Goal: Task Accomplishment & Management: Manage account settings

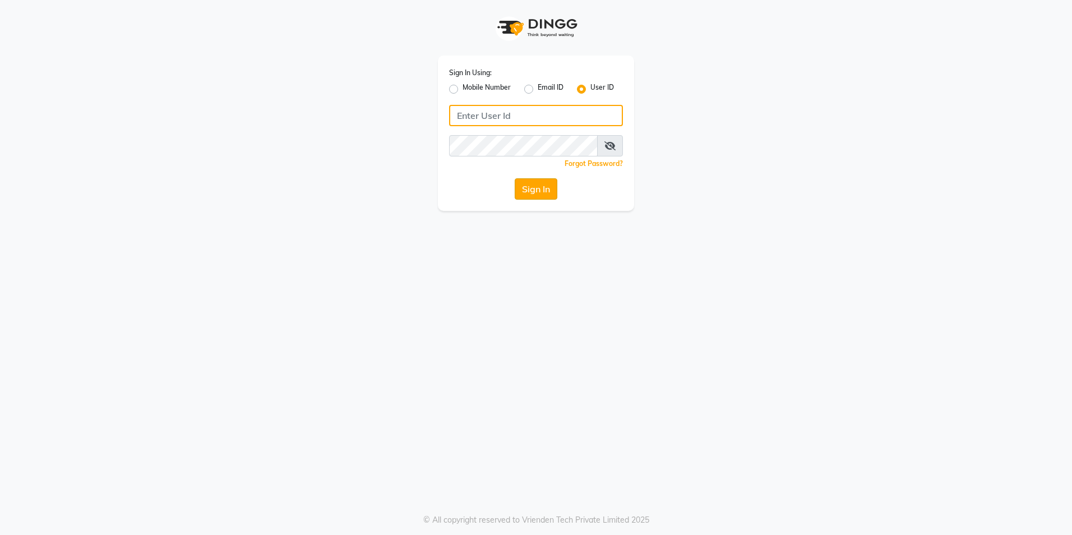
type input "[GEOGRAPHIC_DATA]"
click at [547, 186] on button "Sign In" at bounding box center [536, 188] width 43 height 21
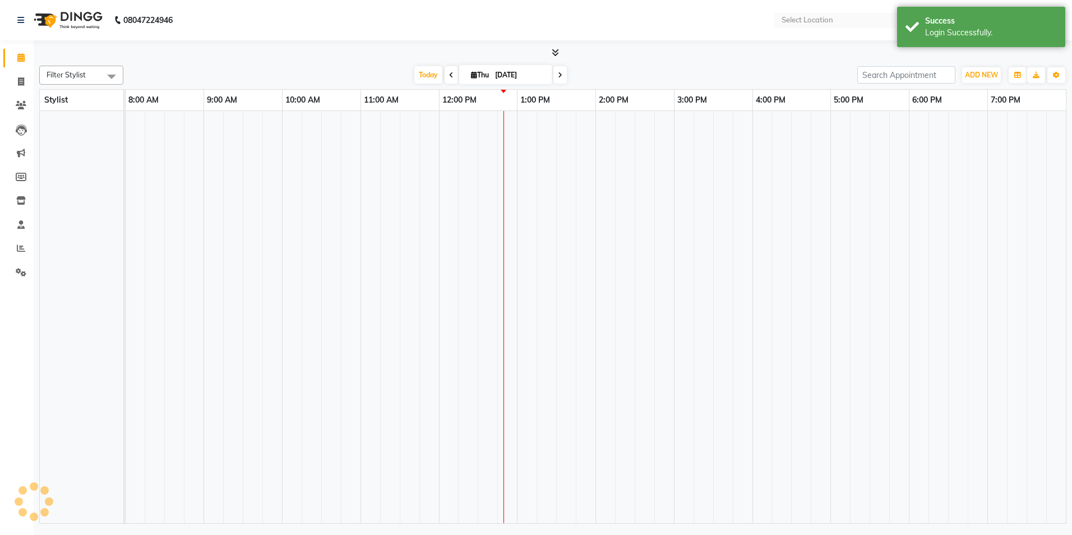
select select "en"
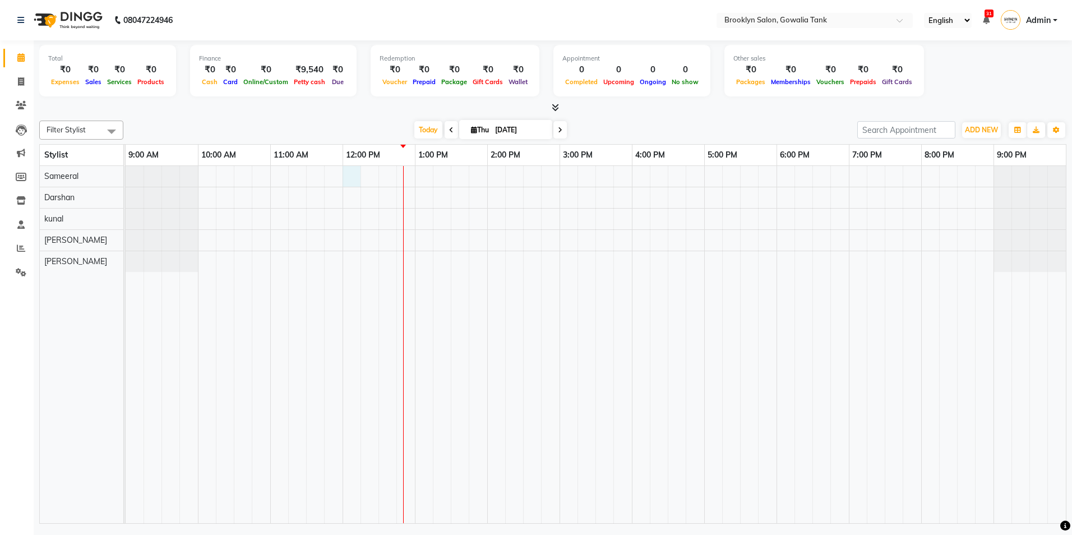
click at [351, 175] on div at bounding box center [596, 344] width 940 height 357
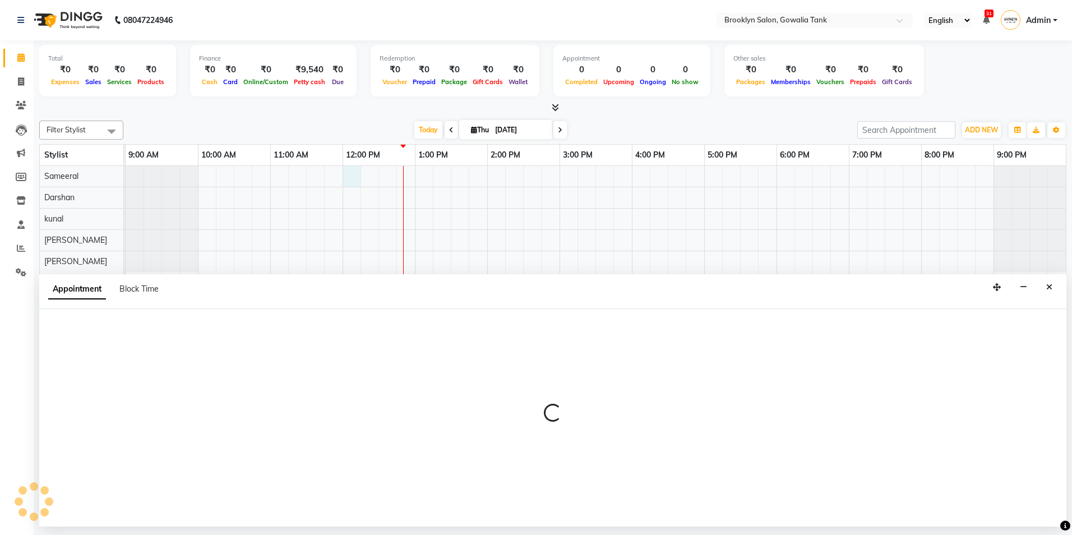
select select "3855"
select select "720"
select select "tentative"
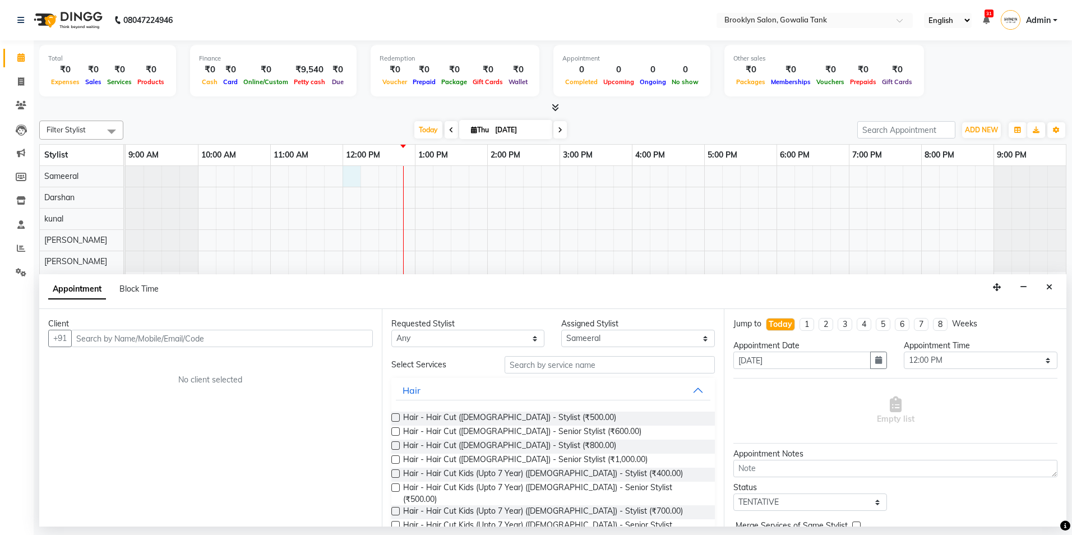
click at [143, 343] on input "text" at bounding box center [222, 338] width 302 height 17
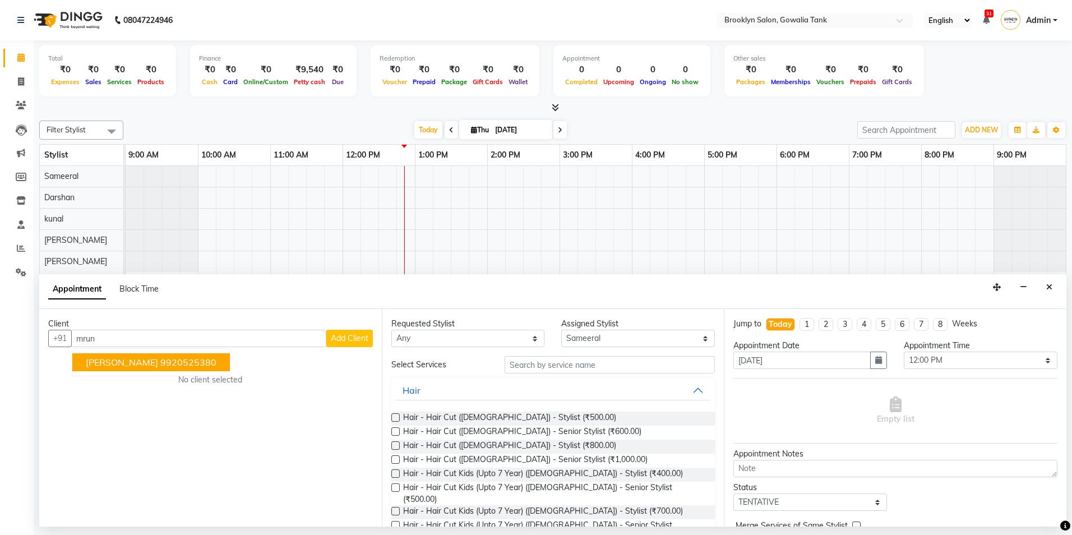
click at [95, 361] on span "[PERSON_NAME]" at bounding box center [122, 362] width 72 height 11
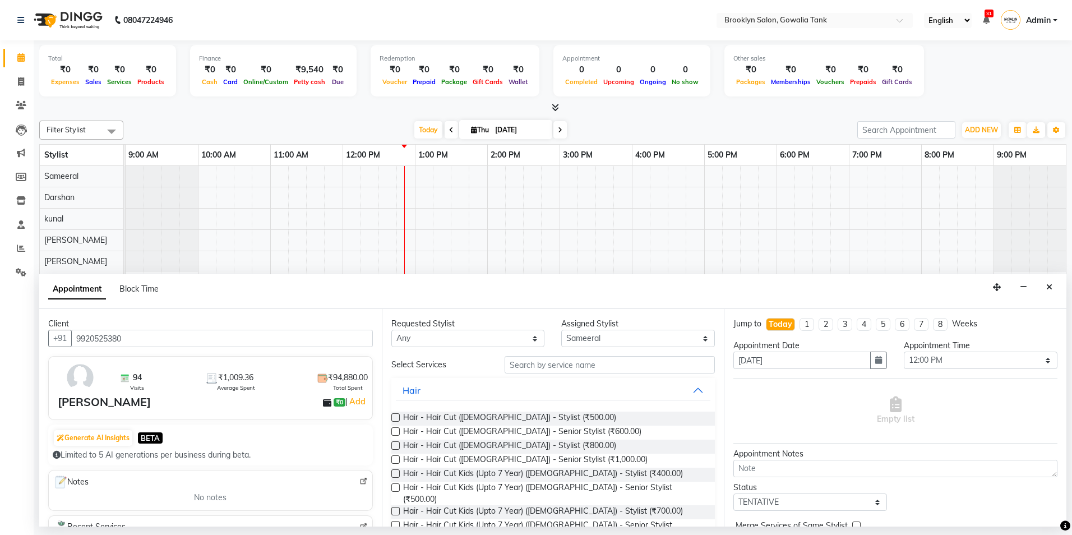
type input "9920525380"
click at [576, 369] on input "text" at bounding box center [610, 364] width 210 height 17
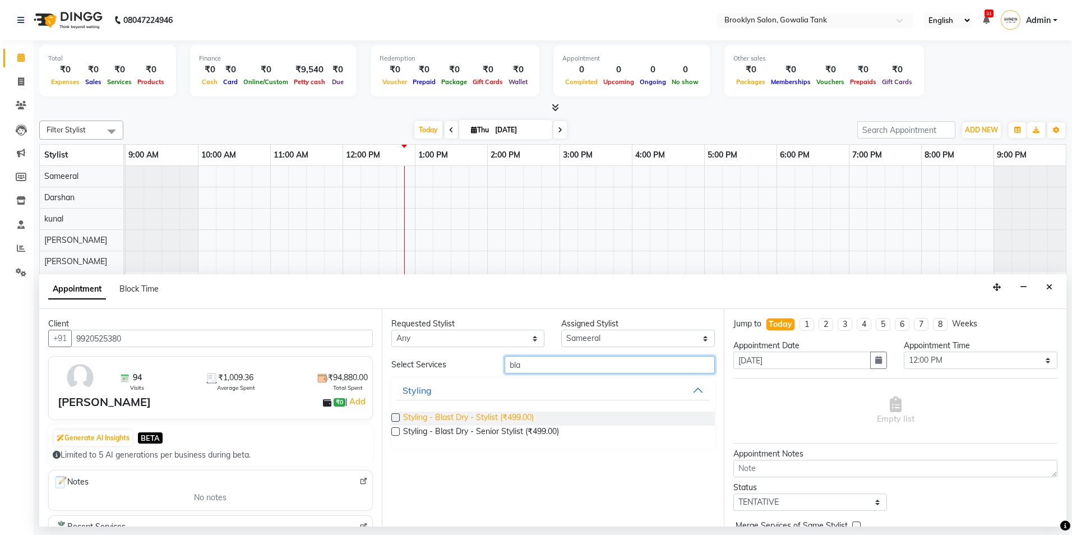
type input "bla"
click at [519, 414] on span "Styling - Blast Dry - Stylist (₹499.00)" at bounding box center [468, 418] width 131 height 14
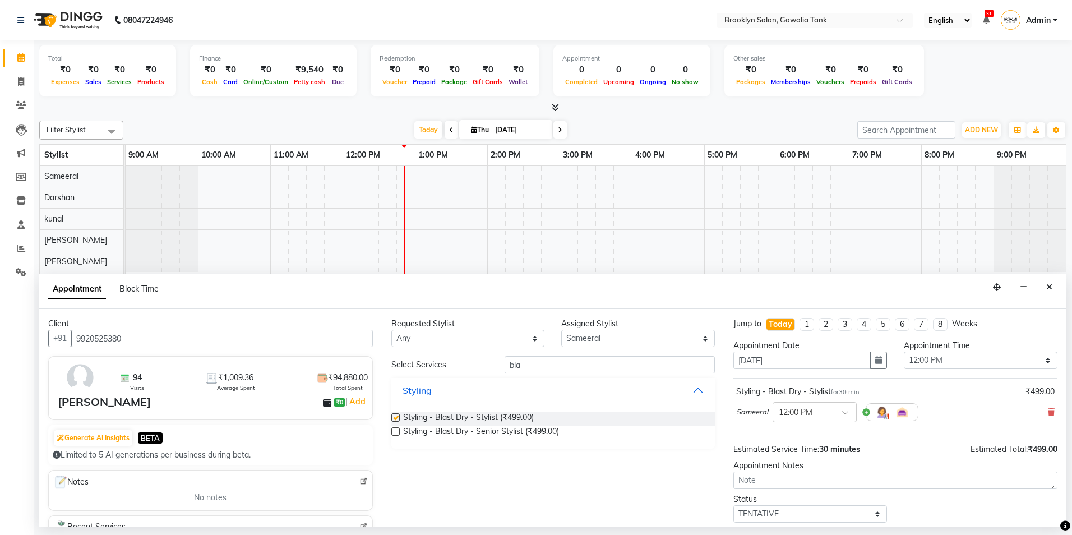
checkbox input "false"
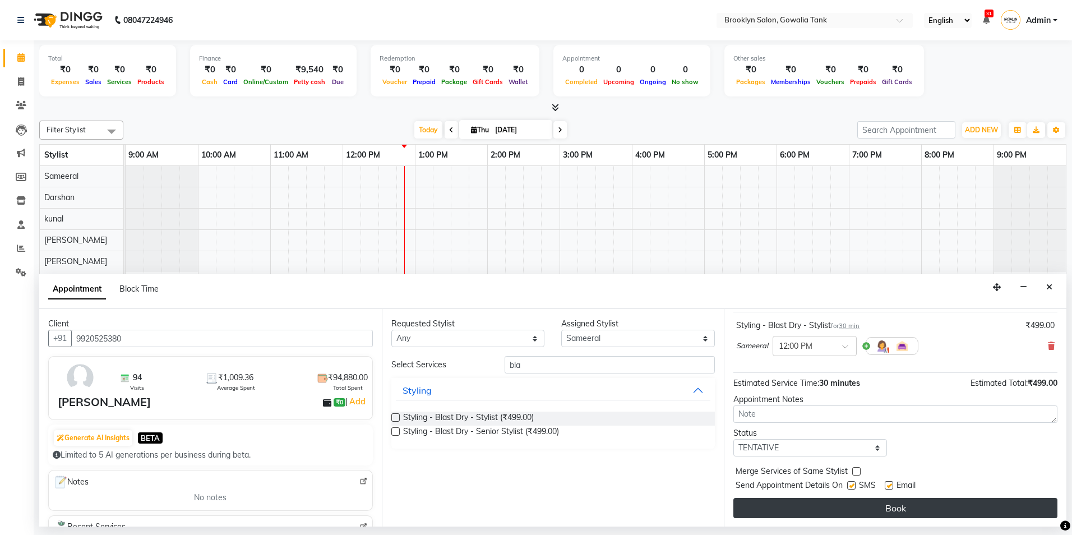
scroll to position [67, 0]
click at [853, 503] on button "Book" at bounding box center [895, 507] width 324 height 20
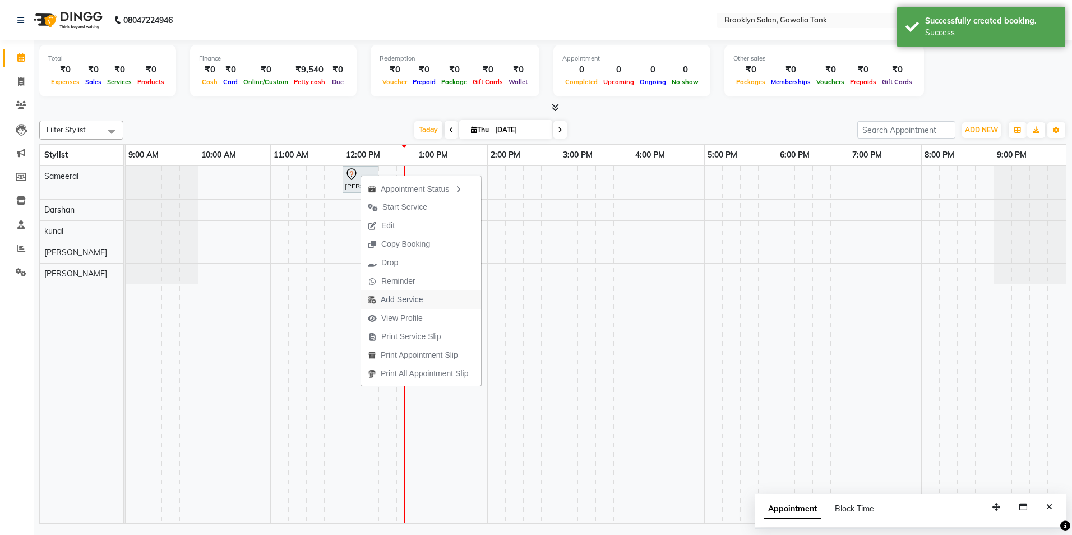
click at [413, 300] on span "Add Service" at bounding box center [402, 300] width 42 height 12
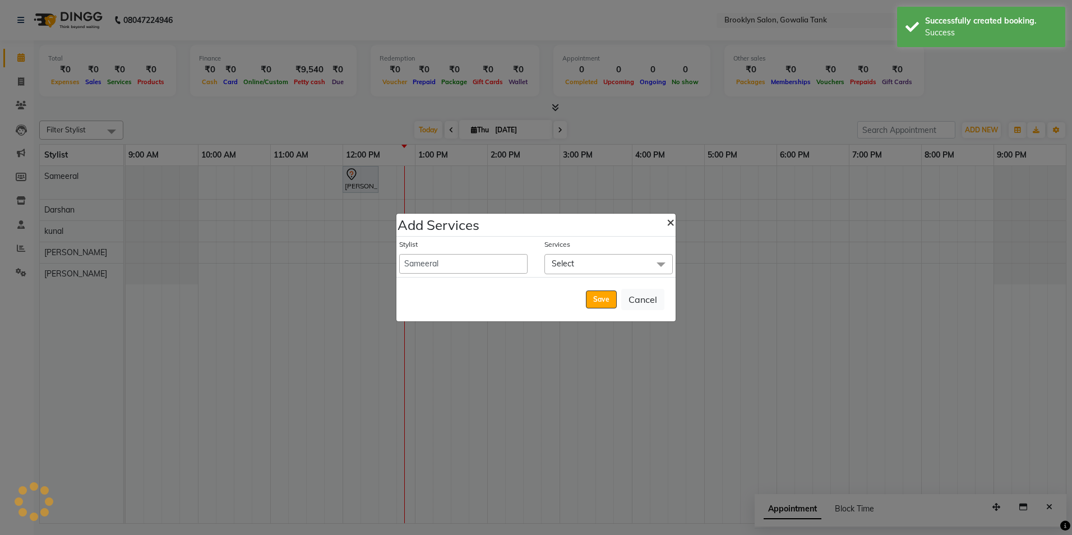
click at [668, 222] on span "×" at bounding box center [671, 221] width 8 height 17
select select "60365"
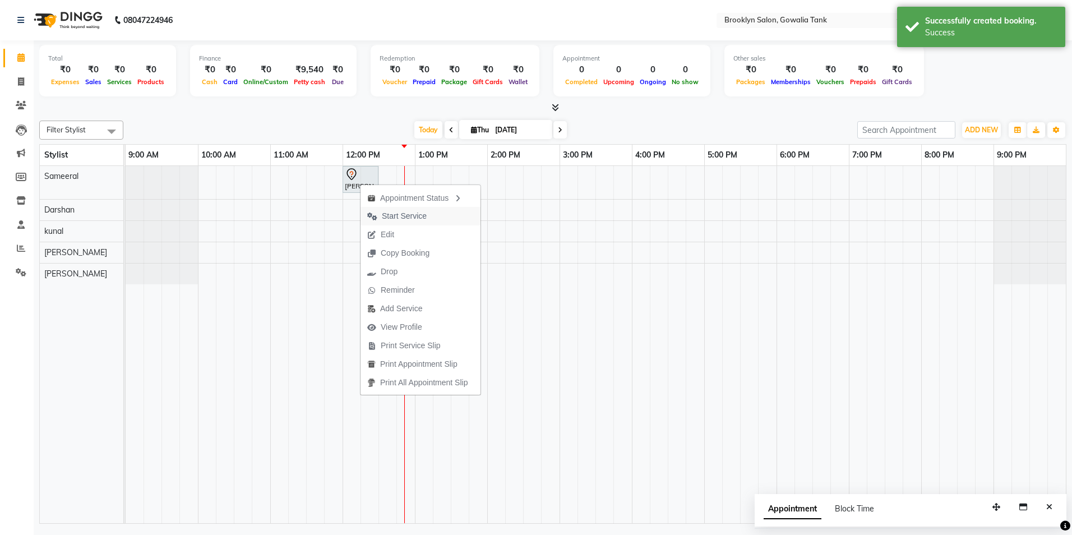
click at [388, 215] on span "Start Service" at bounding box center [404, 216] width 45 height 12
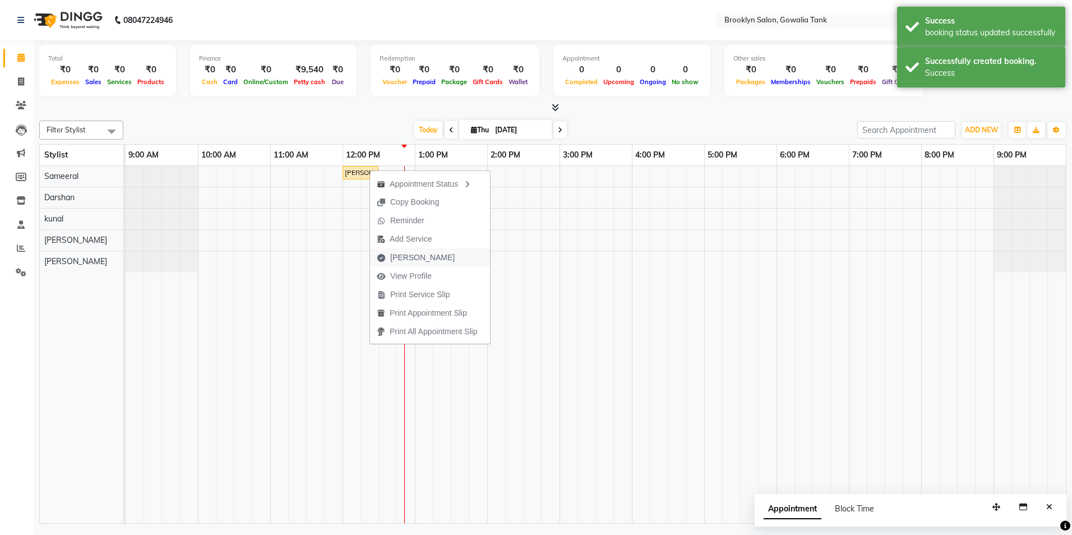
click at [400, 256] on span "[PERSON_NAME]" at bounding box center [422, 258] width 64 height 12
select select "service"
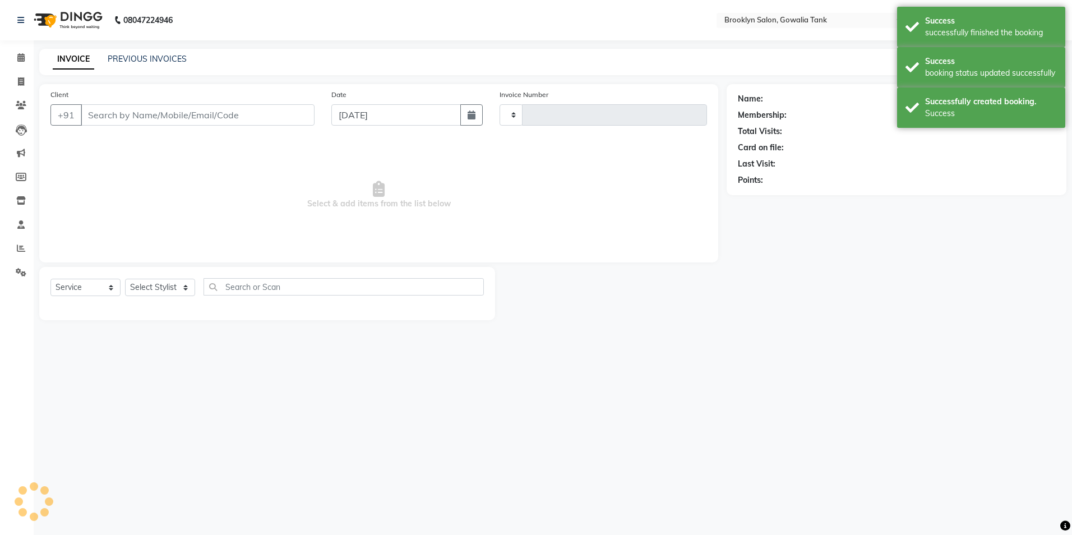
type input "0844"
select select "131"
type input "9920525380"
select select "3855"
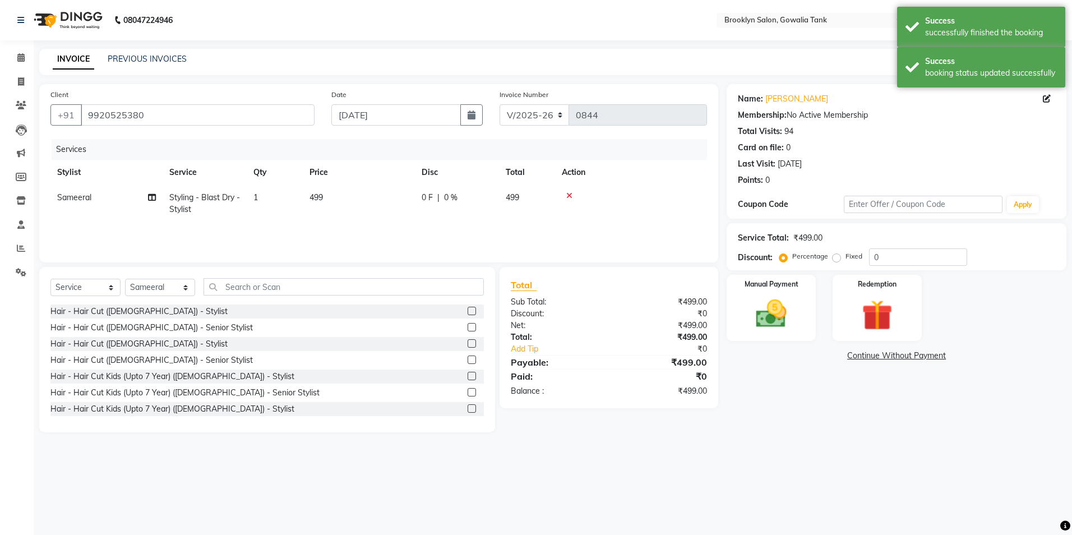
click at [347, 196] on td "499" at bounding box center [359, 203] width 112 height 37
select select "3855"
drag, startPoint x: 396, startPoint y: 192, endPoint x: 343, endPoint y: 215, distance: 58.5
click at [343, 215] on tr "[PERSON_NAME] Darshan kunal [PERSON_NAME] Sameeral Styling - Blast Dry - Stylis…" at bounding box center [378, 209] width 656 height 48
type input "500"
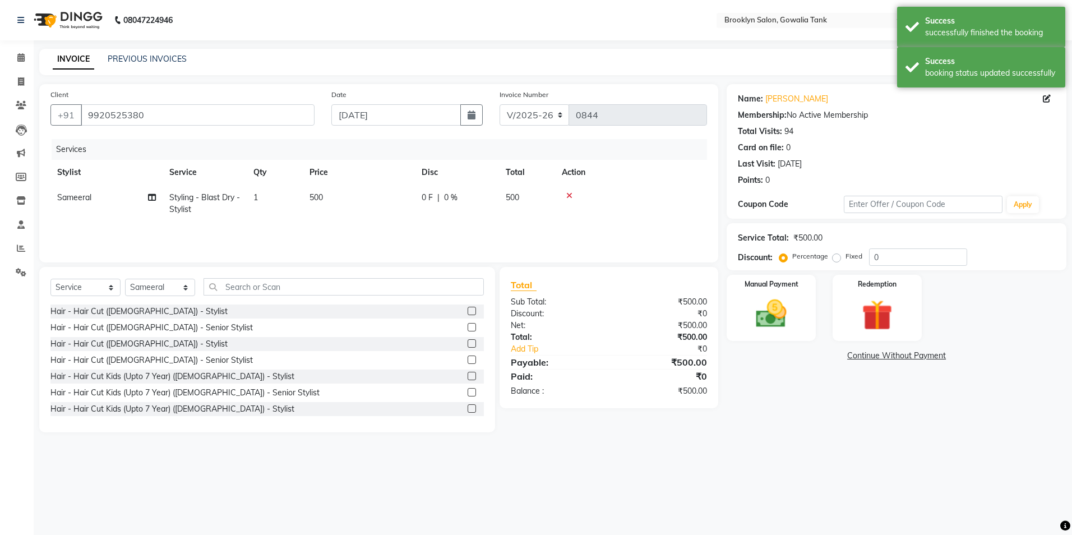
click at [831, 404] on div "Name: [PERSON_NAME] Membership: No Active Membership Total Visits: 94 Card on f…" at bounding box center [901, 258] width 348 height 348
click at [775, 314] on img at bounding box center [771, 313] width 52 height 37
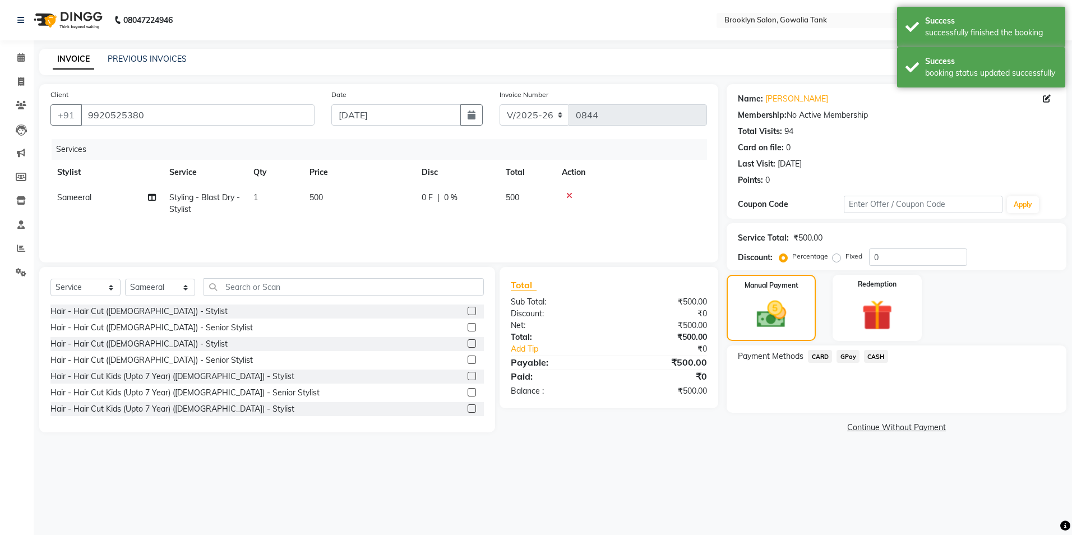
click at [844, 356] on span "GPay" at bounding box center [847, 356] width 23 height 13
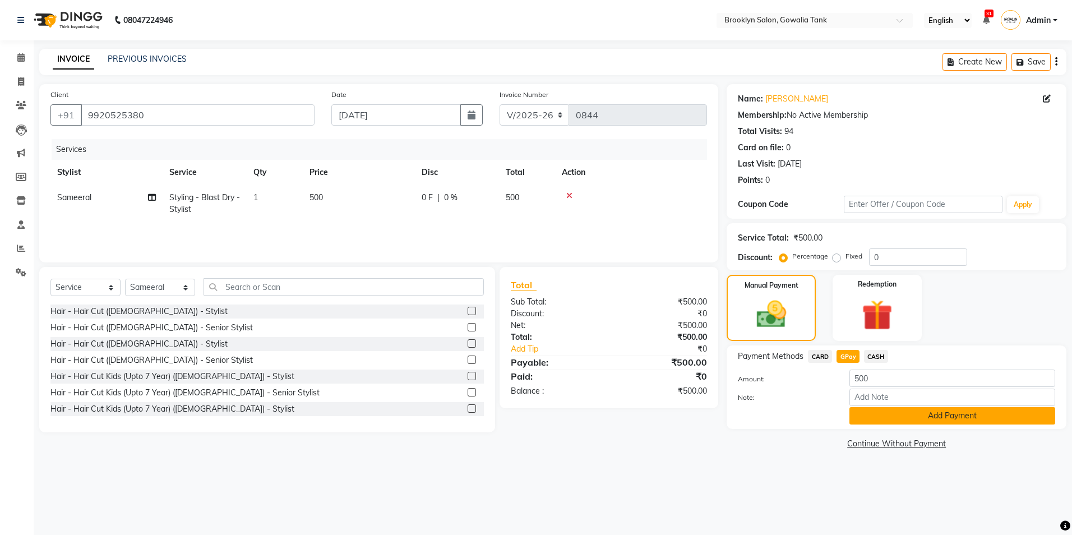
click at [919, 423] on button "Add Payment" at bounding box center [952, 415] width 206 height 17
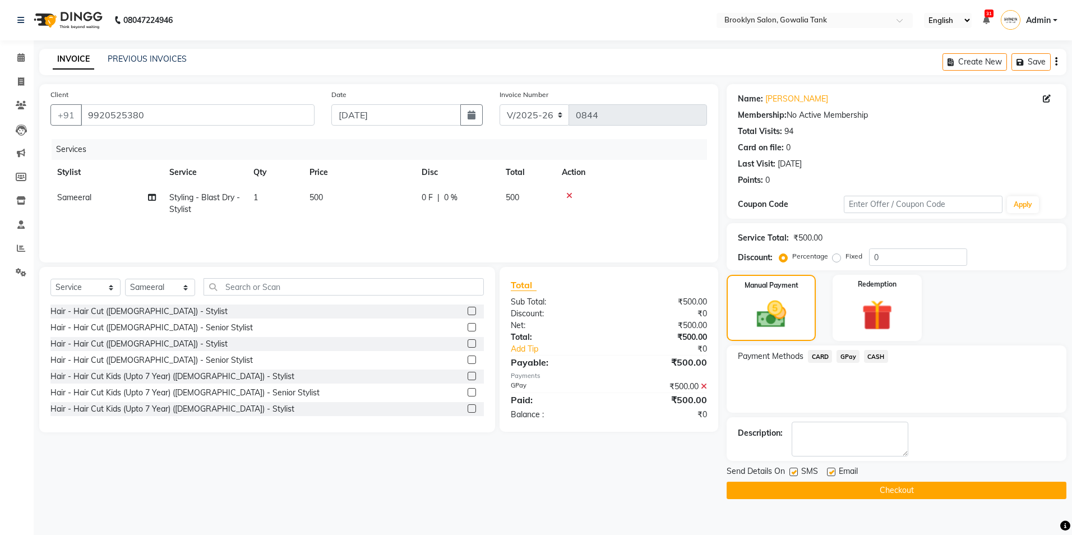
click at [922, 492] on button "Checkout" at bounding box center [897, 490] width 340 height 17
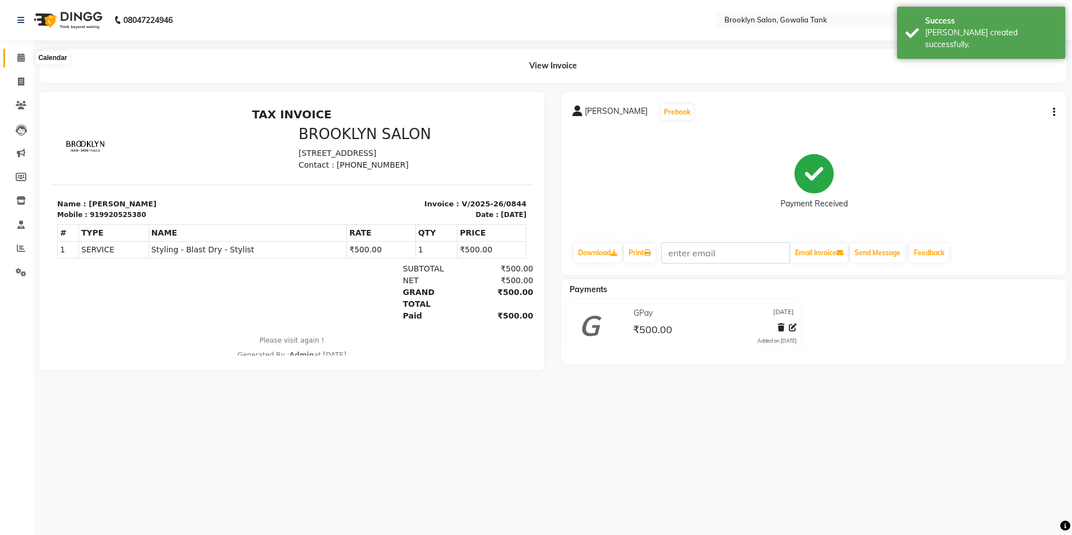
click at [21, 58] on icon at bounding box center [20, 57] width 7 height 8
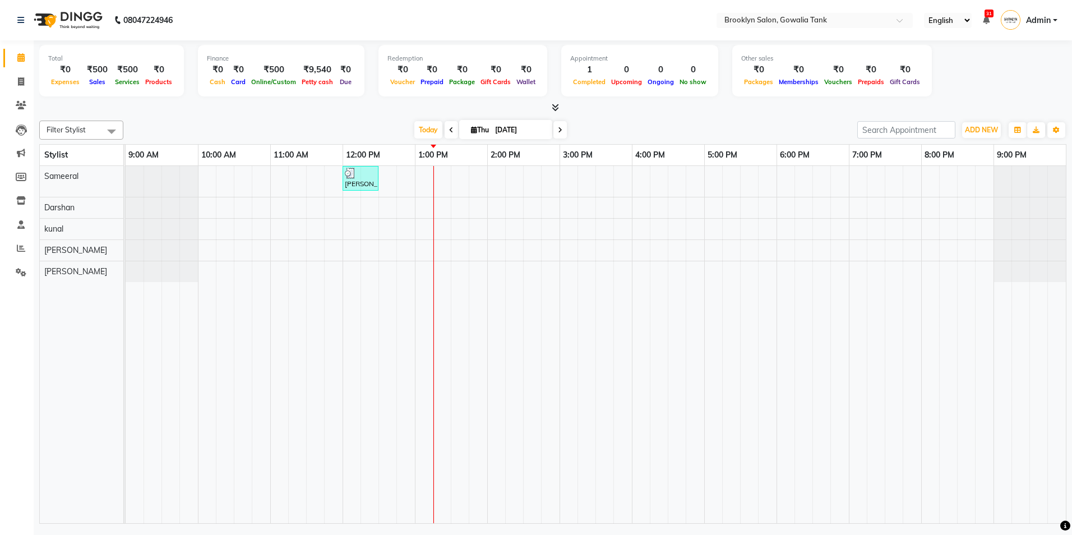
click at [478, 252] on div "[PERSON_NAME], TK01, 12:00 PM-12:30 PM, Styling - Blast Dry - Stylist" at bounding box center [596, 344] width 940 height 357
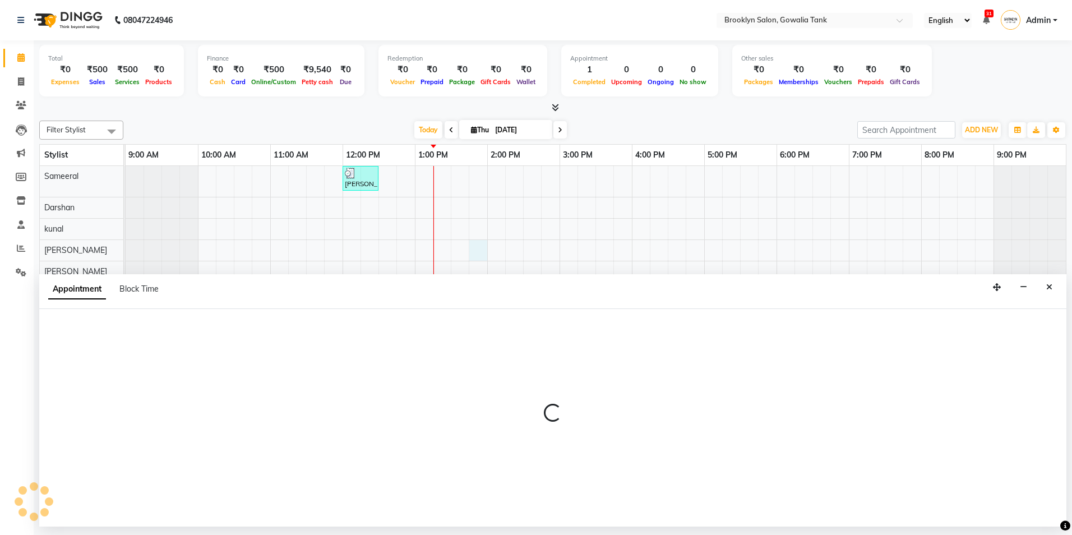
select select "24048"
select select "825"
select select "tentative"
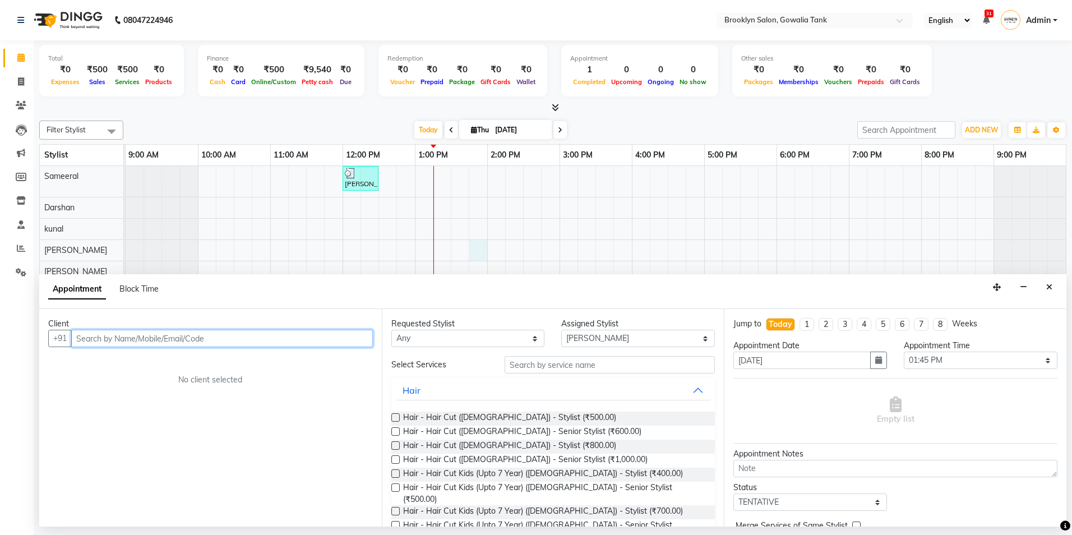
click at [358, 342] on input "text" at bounding box center [222, 338] width 302 height 17
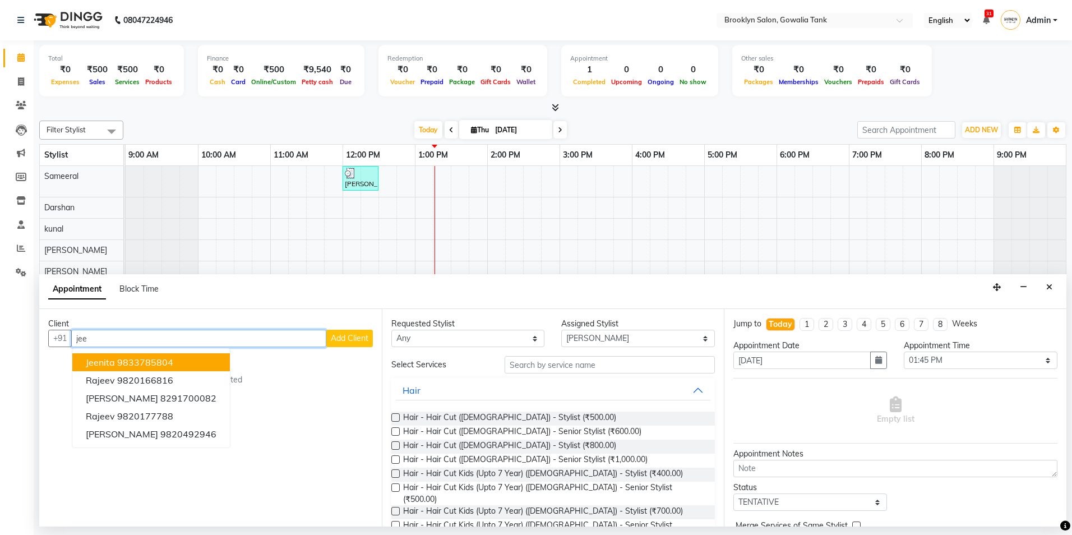
click at [172, 364] on ngb-highlight "9833785804" at bounding box center [145, 362] width 56 height 11
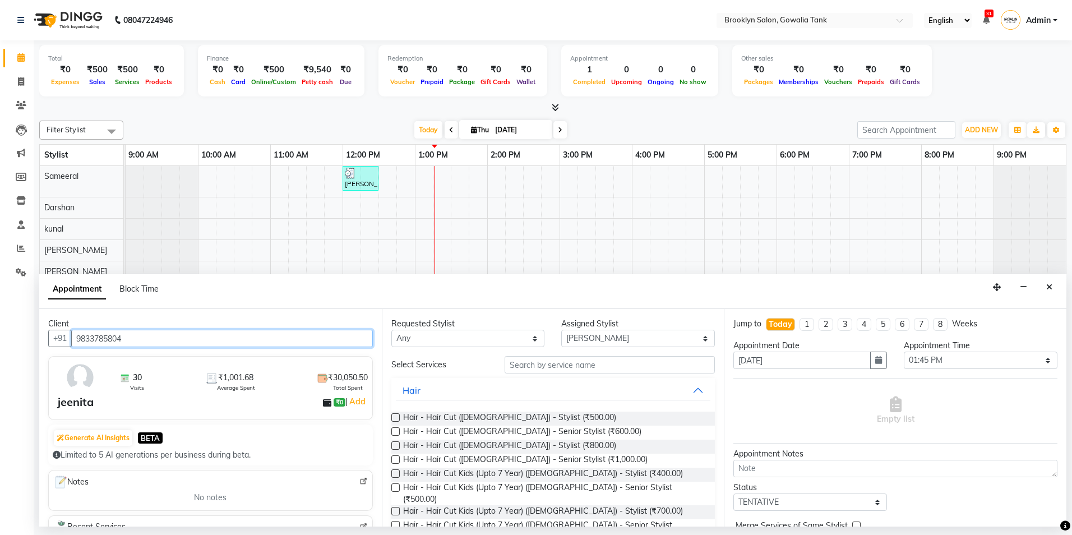
type input "9833785804"
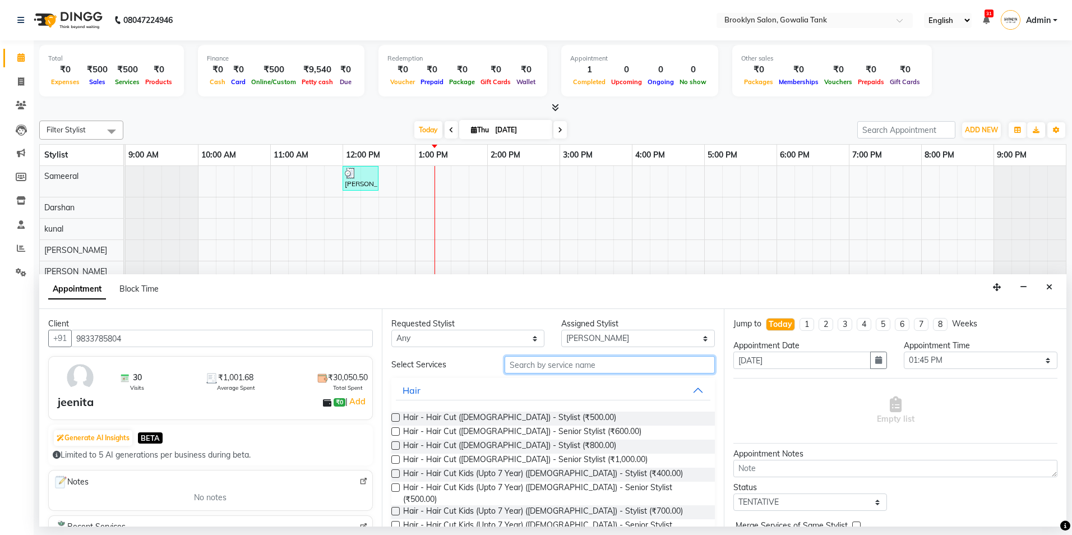
click at [588, 365] on input "text" at bounding box center [610, 364] width 210 height 17
click at [571, 360] on input "text" at bounding box center [610, 364] width 210 height 17
click at [572, 366] on input "text" at bounding box center [610, 364] width 210 height 17
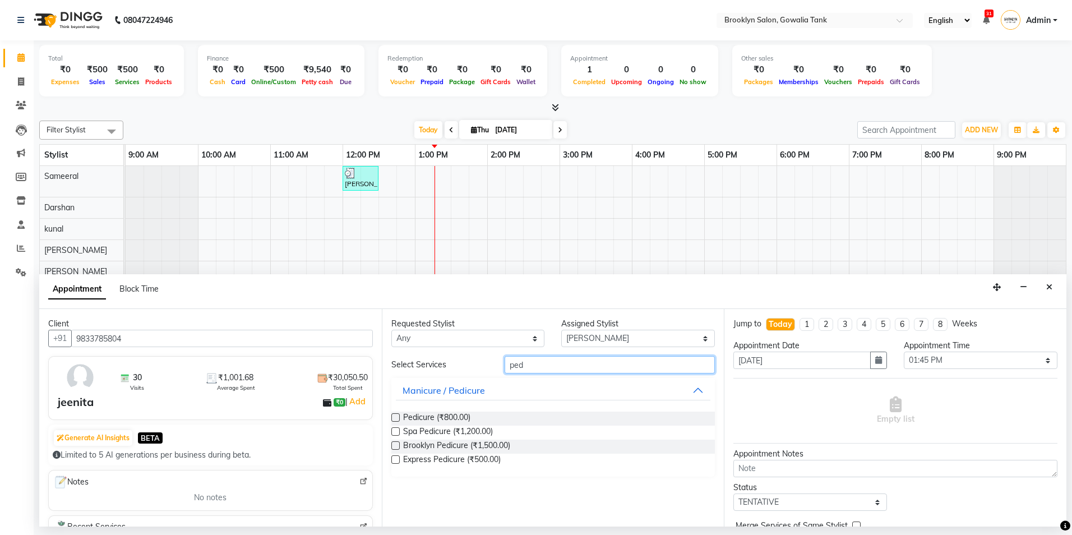
type input "ped"
click at [396, 419] on label at bounding box center [395, 417] width 8 height 8
click at [396, 419] on input "checkbox" at bounding box center [394, 418] width 7 height 7
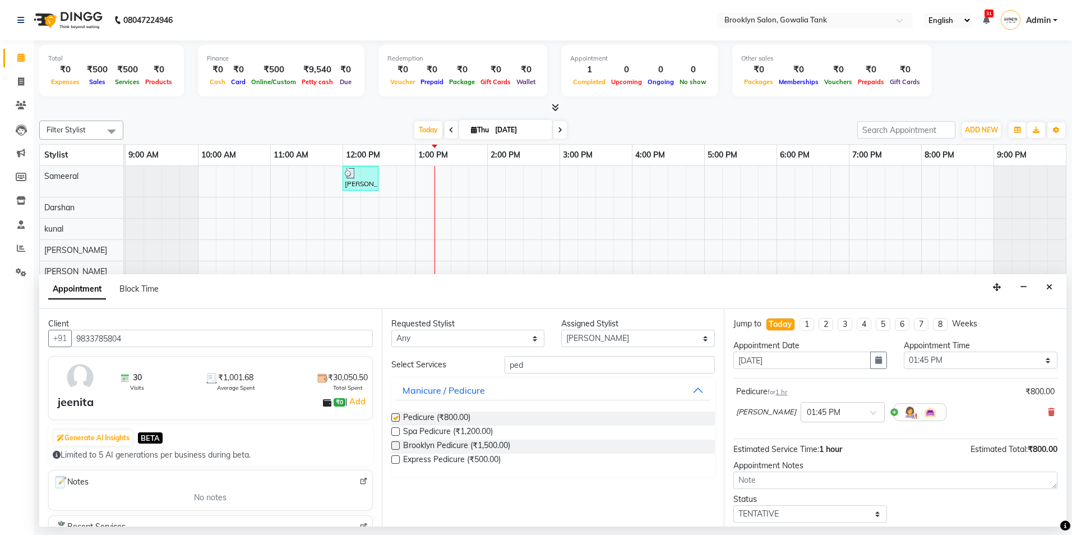
checkbox input "false"
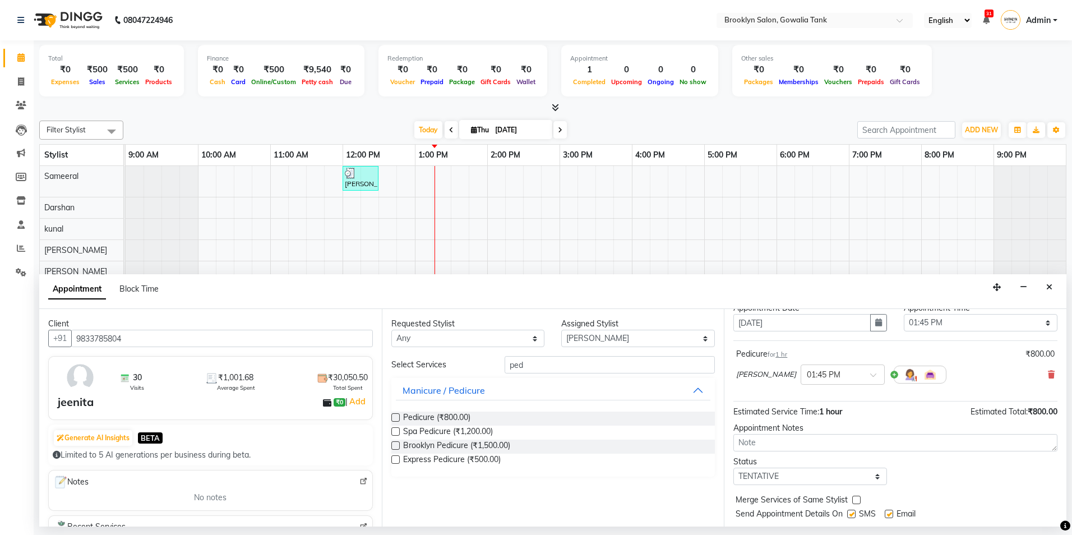
scroll to position [67, 0]
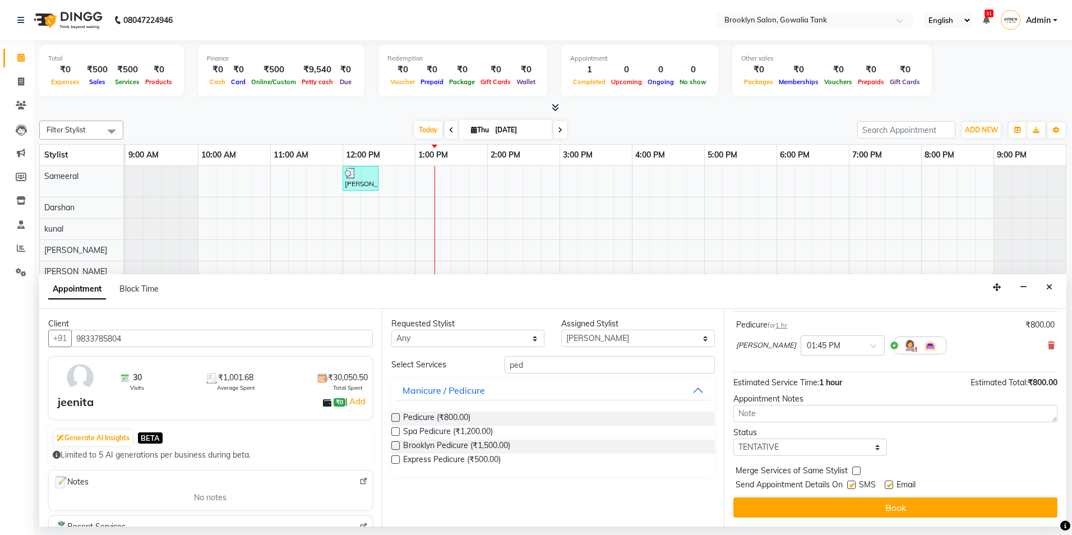
click at [929, 510] on button "Book" at bounding box center [895, 507] width 324 height 20
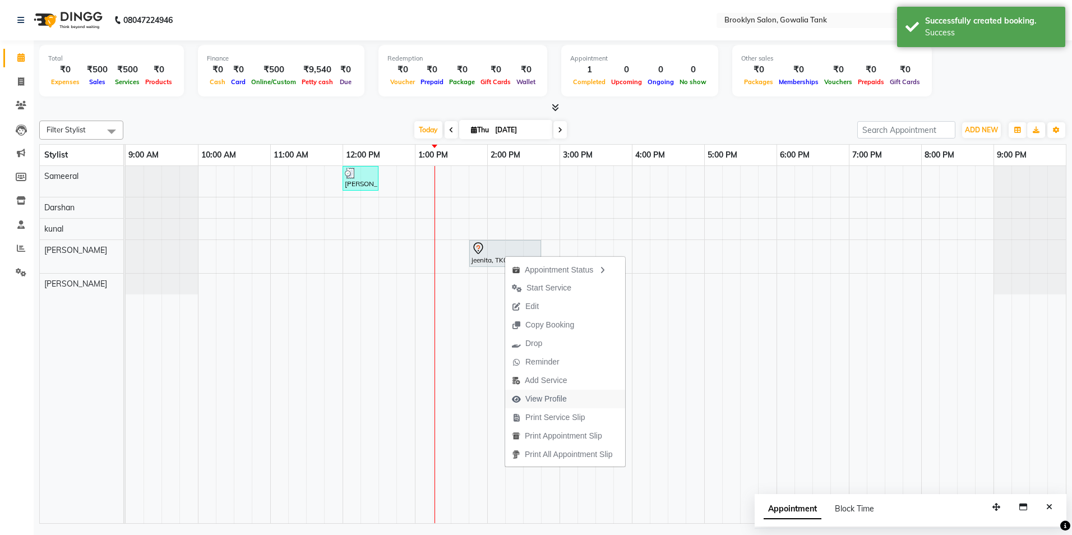
click at [579, 401] on button "View Profile" at bounding box center [565, 399] width 120 height 18
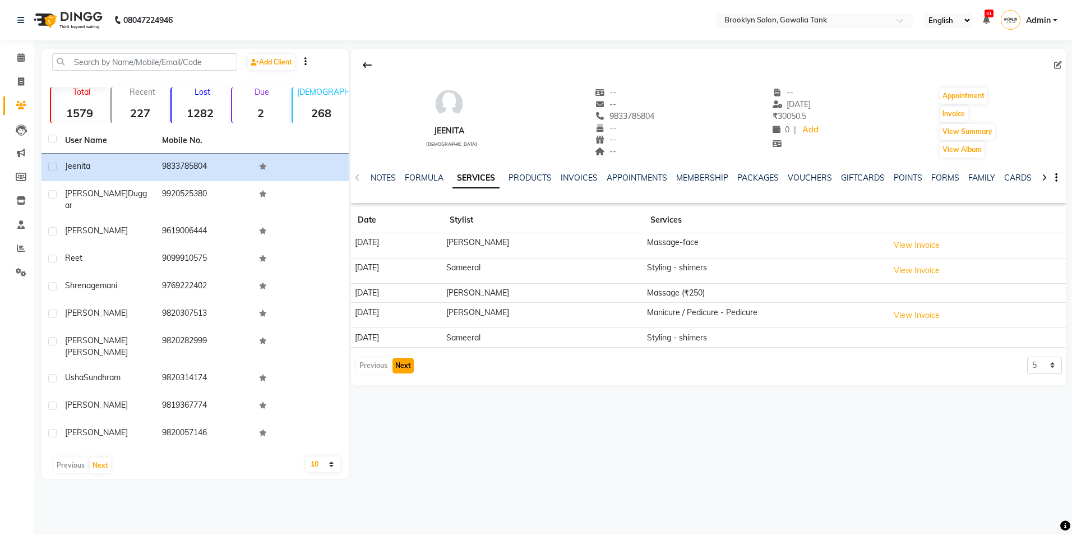
click at [405, 368] on button "Next" at bounding box center [402, 366] width 21 height 16
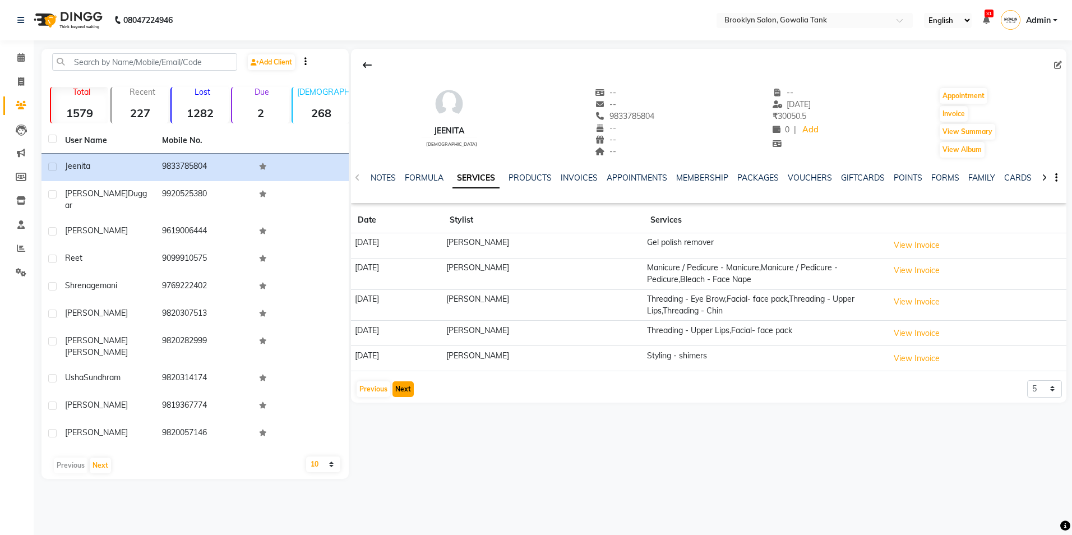
click at [402, 383] on button "Next" at bounding box center [402, 389] width 21 height 16
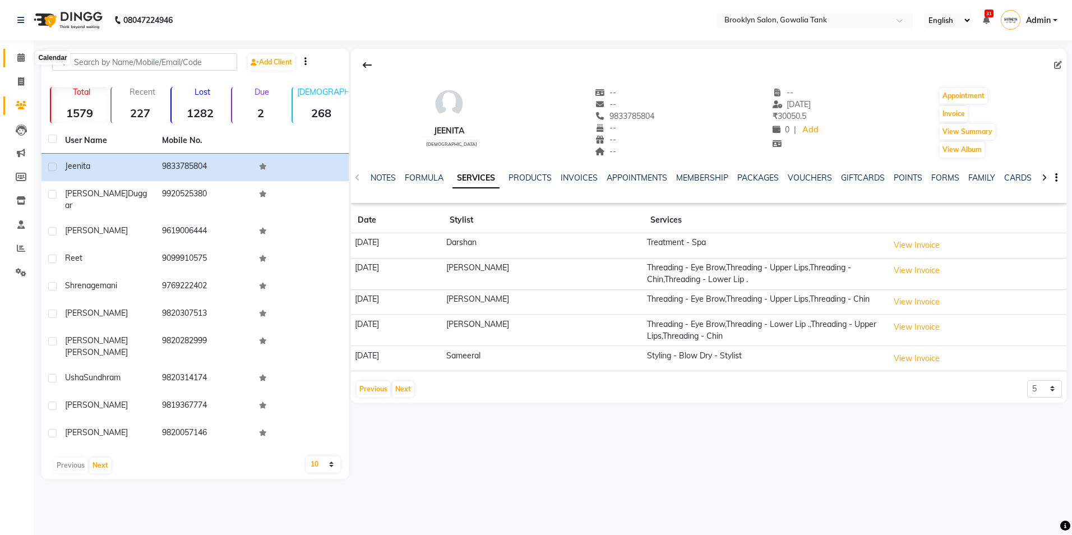
click at [23, 57] on icon at bounding box center [20, 57] width 7 height 8
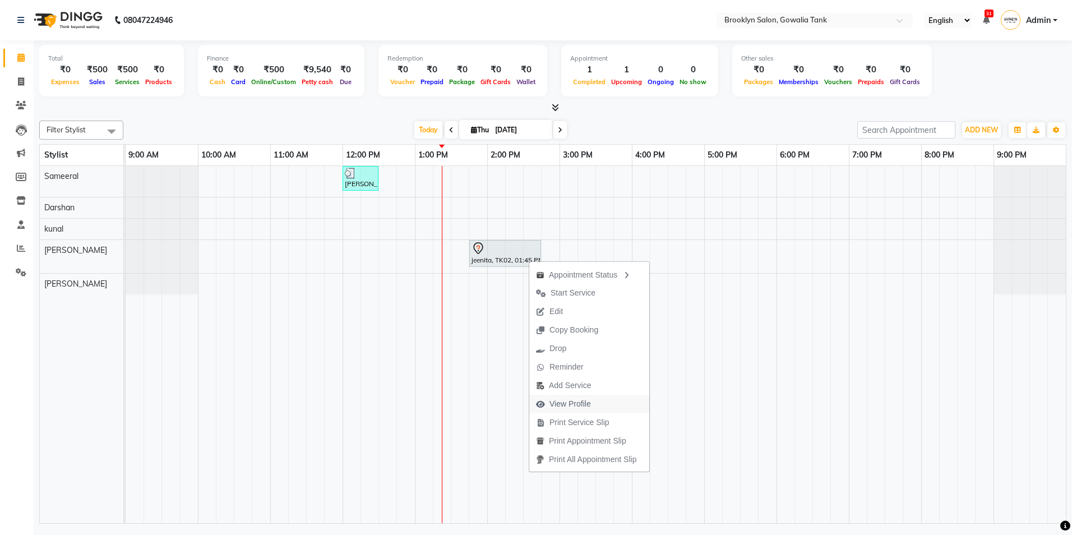
click at [585, 403] on span "View Profile" at bounding box center [569, 404] width 41 height 12
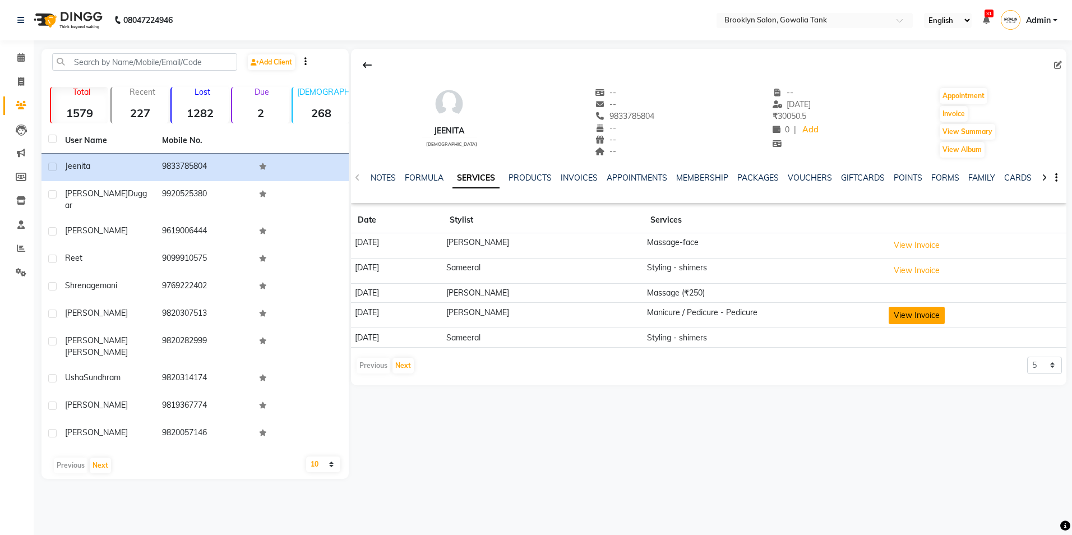
click at [916, 312] on button "View Invoice" at bounding box center [917, 315] width 56 height 17
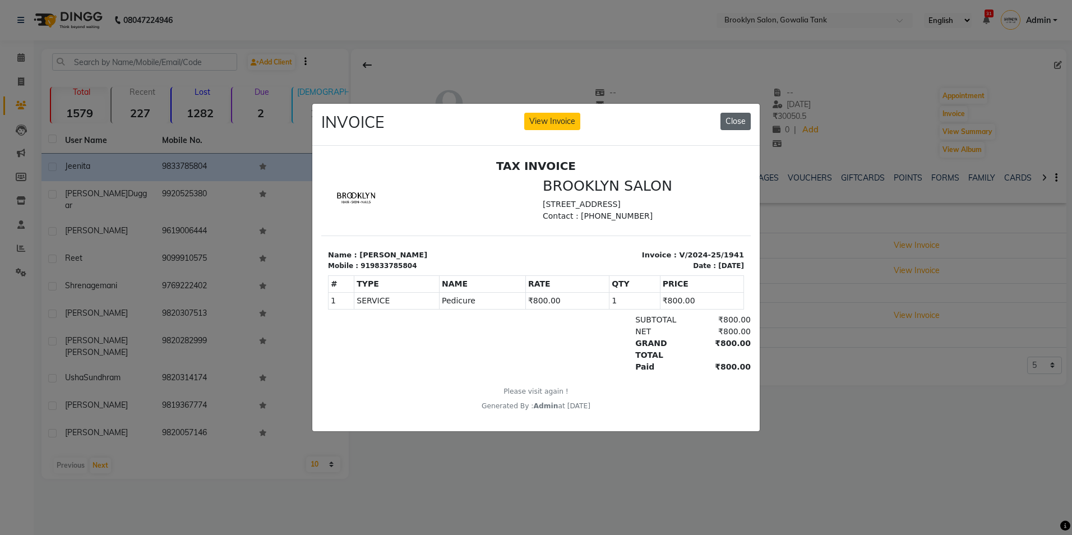
click at [730, 117] on button "Close" at bounding box center [735, 121] width 30 height 17
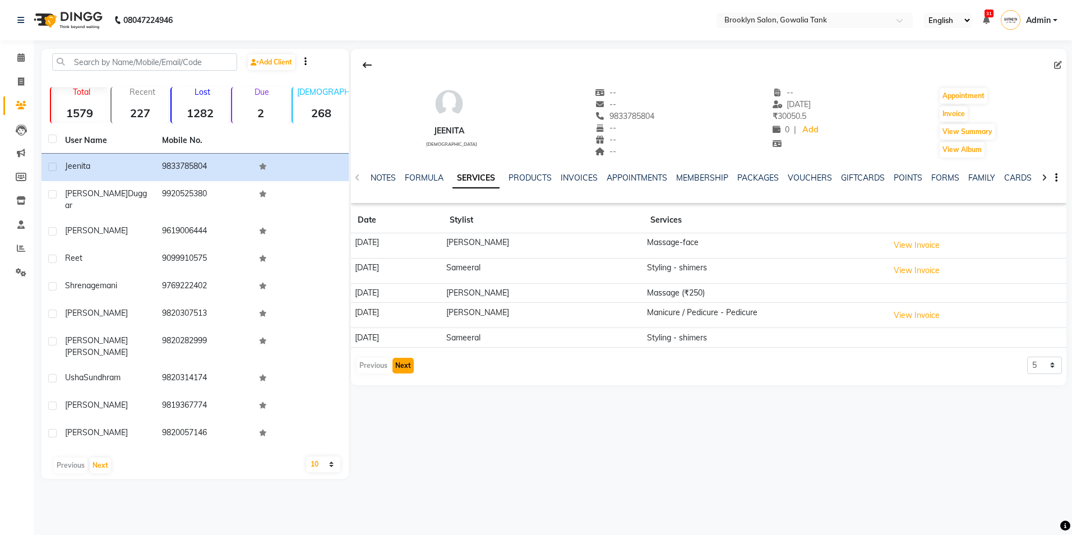
click at [401, 368] on button "Next" at bounding box center [402, 366] width 21 height 16
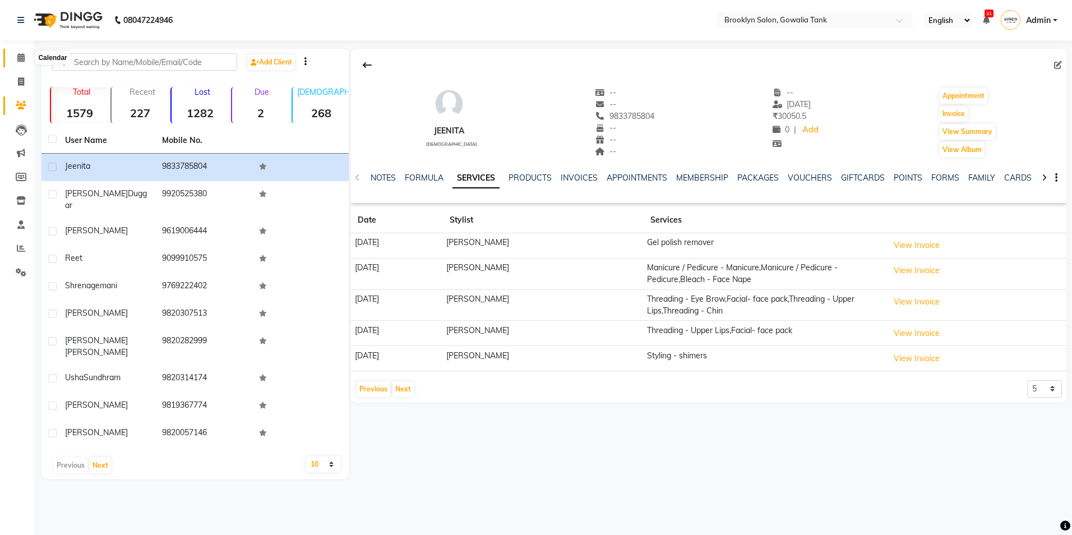
click at [22, 61] on icon at bounding box center [20, 57] width 7 height 8
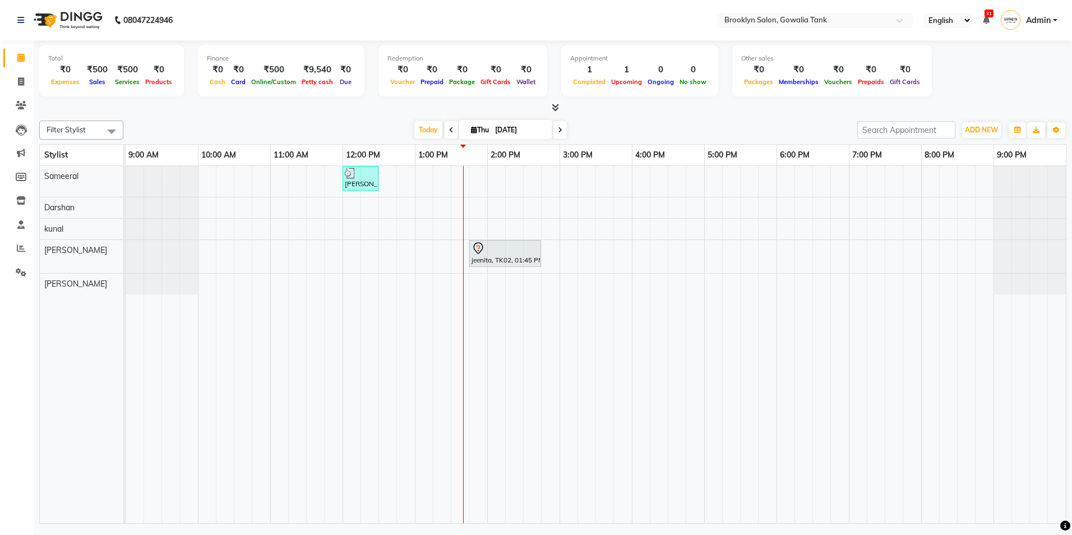
click at [449, 128] on icon at bounding box center [451, 130] width 4 height 7
type input "[DATE]"
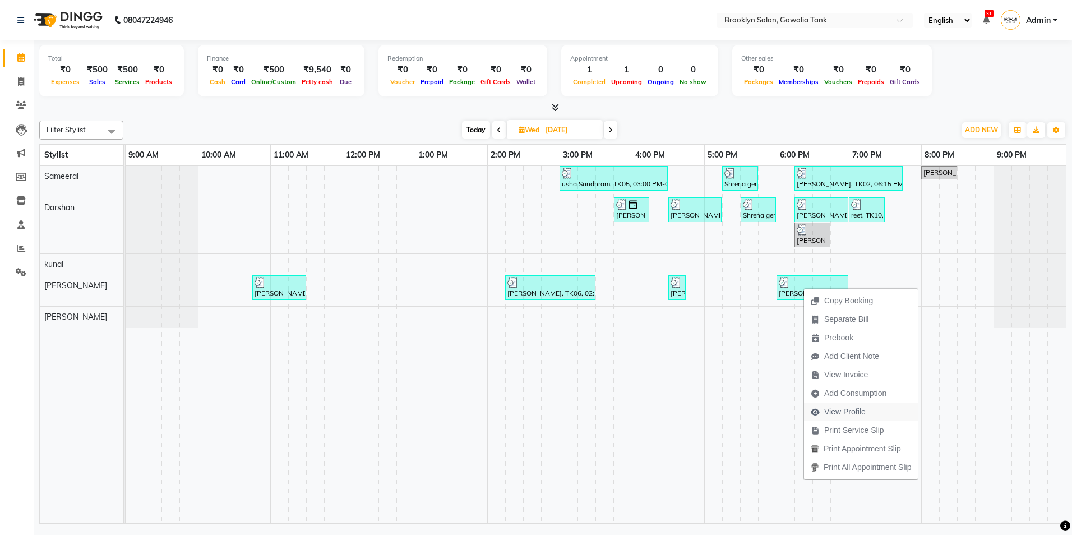
click at [843, 414] on span "View Profile" at bounding box center [844, 412] width 41 height 12
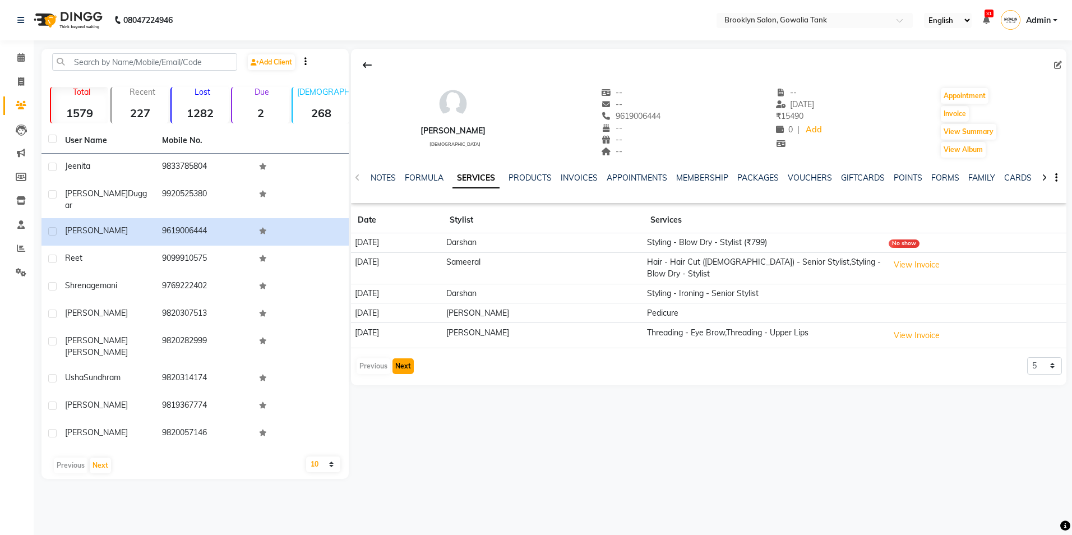
click at [398, 358] on button "Next" at bounding box center [402, 366] width 21 height 16
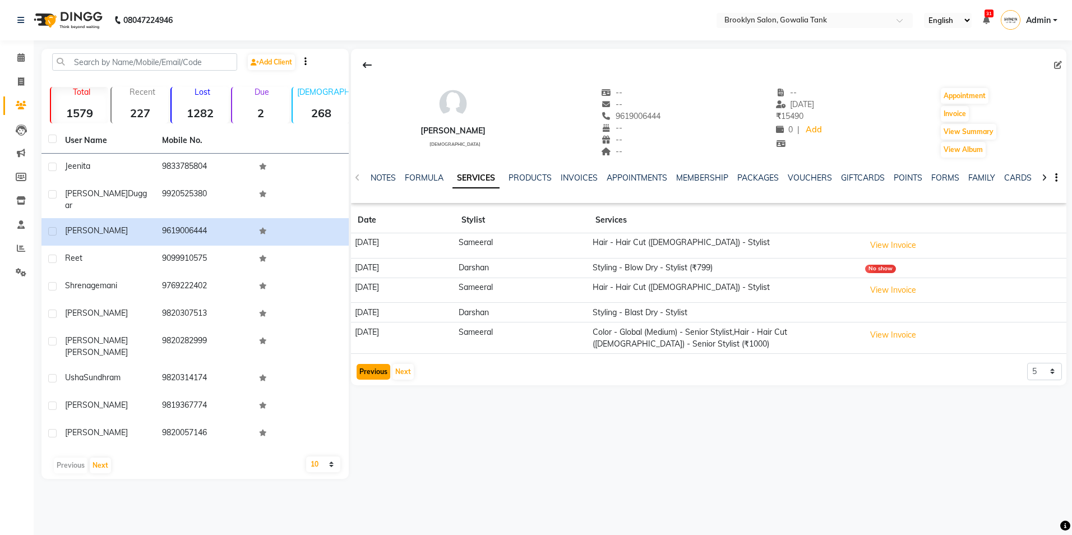
click at [371, 372] on button "Previous" at bounding box center [374, 372] width 34 height 16
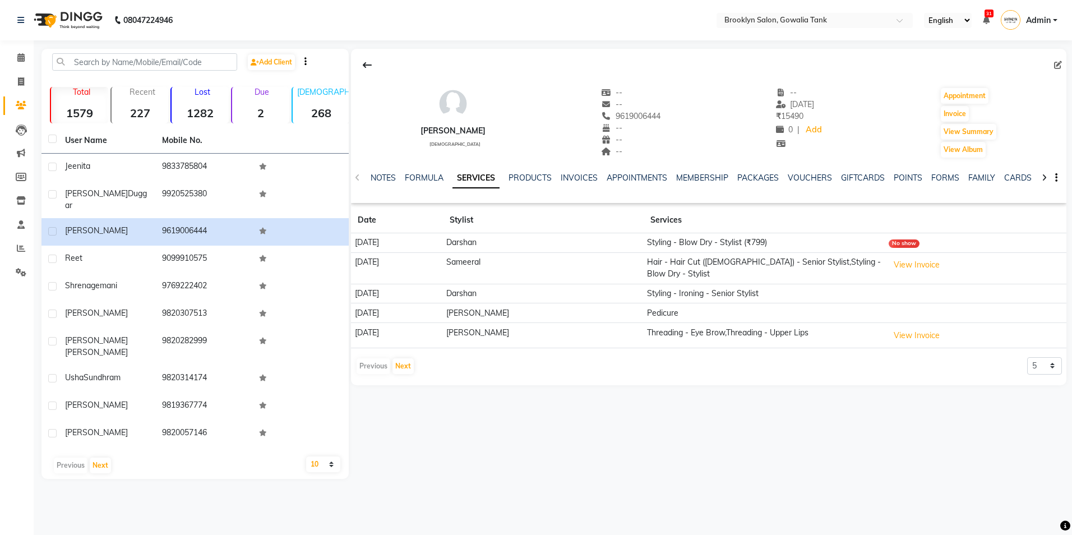
click at [378, 358] on div "Previous Next" at bounding box center [384, 366] width 59 height 18
click at [404, 358] on button "Next" at bounding box center [402, 366] width 21 height 16
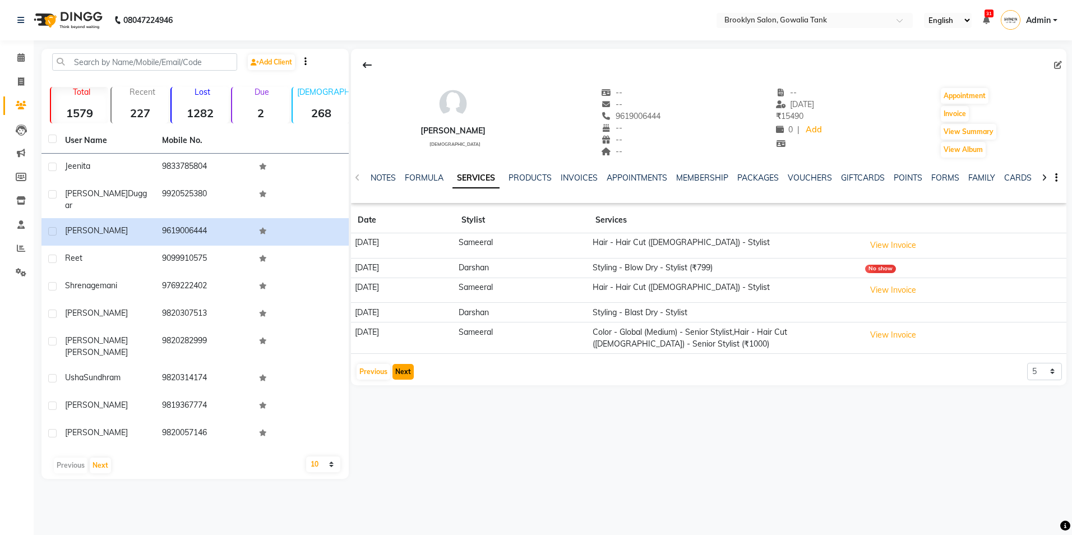
click at [406, 368] on button "Next" at bounding box center [402, 372] width 21 height 16
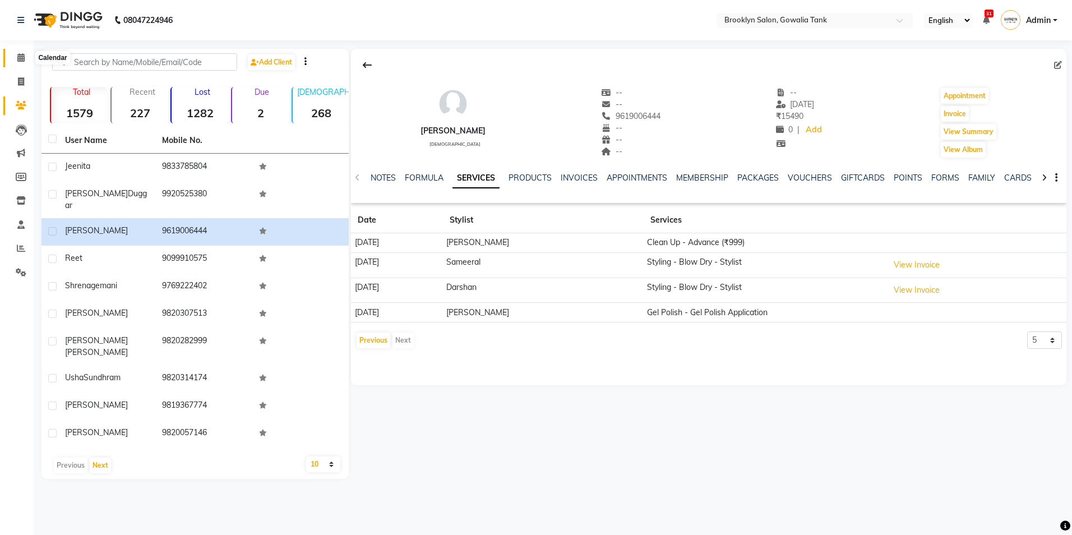
click at [23, 59] on icon at bounding box center [20, 57] width 7 height 8
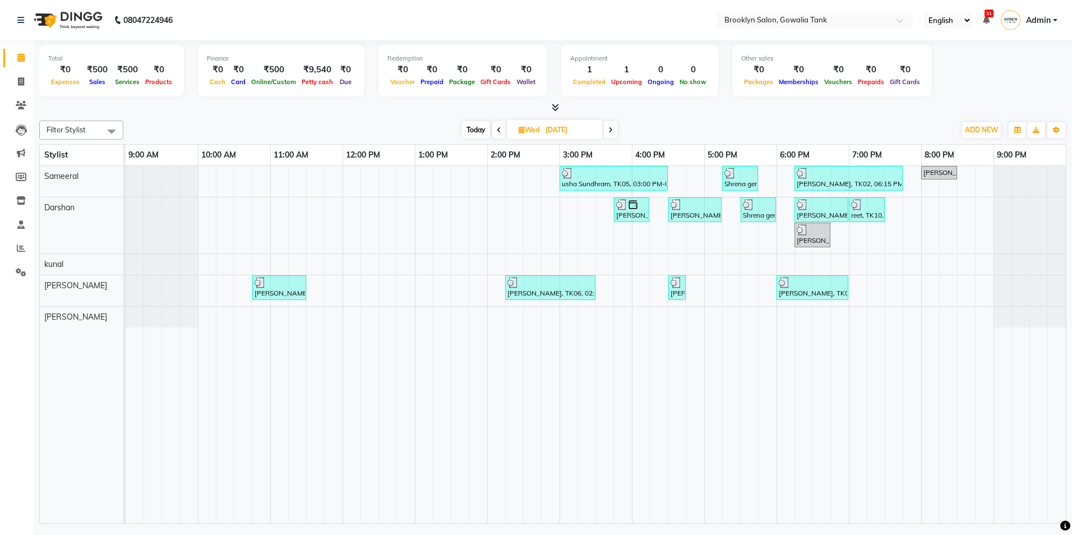
click at [608, 128] on span at bounding box center [610, 129] width 13 height 17
type input "[DATE]"
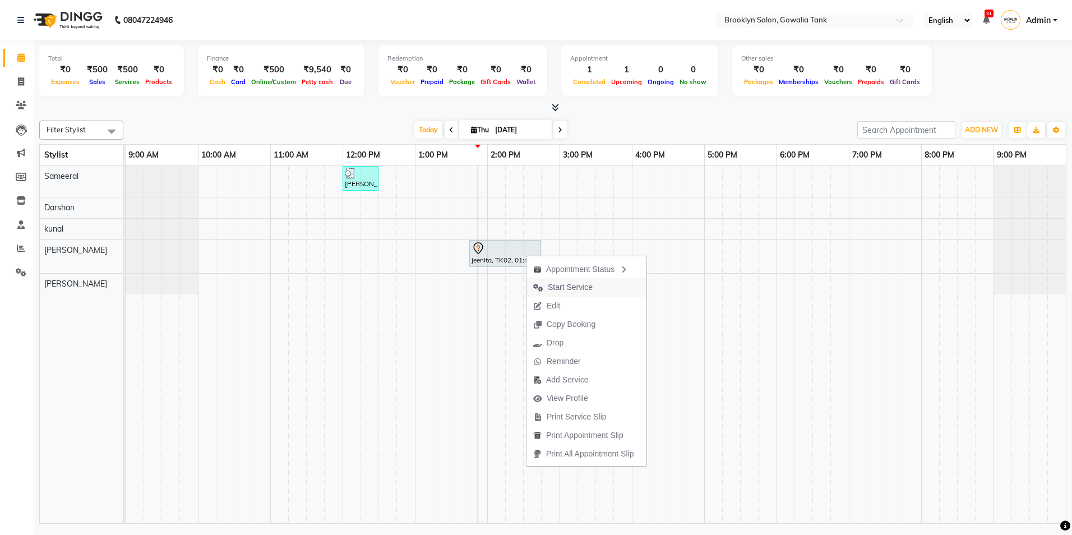
click at [584, 287] on span "Start Service" at bounding box center [570, 287] width 45 height 12
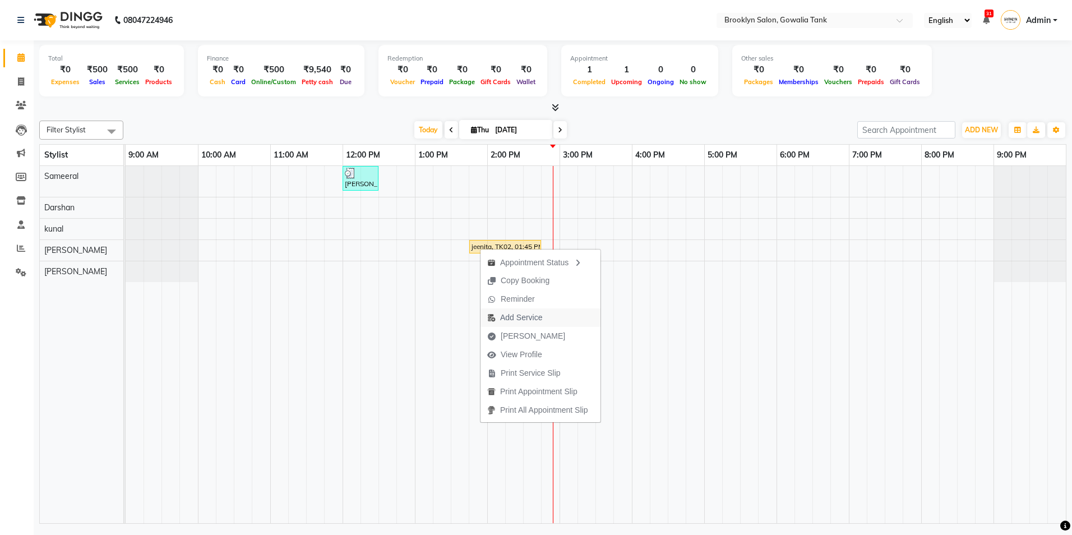
click at [514, 321] on span "Add Service" at bounding box center [521, 318] width 42 height 12
select select "24048"
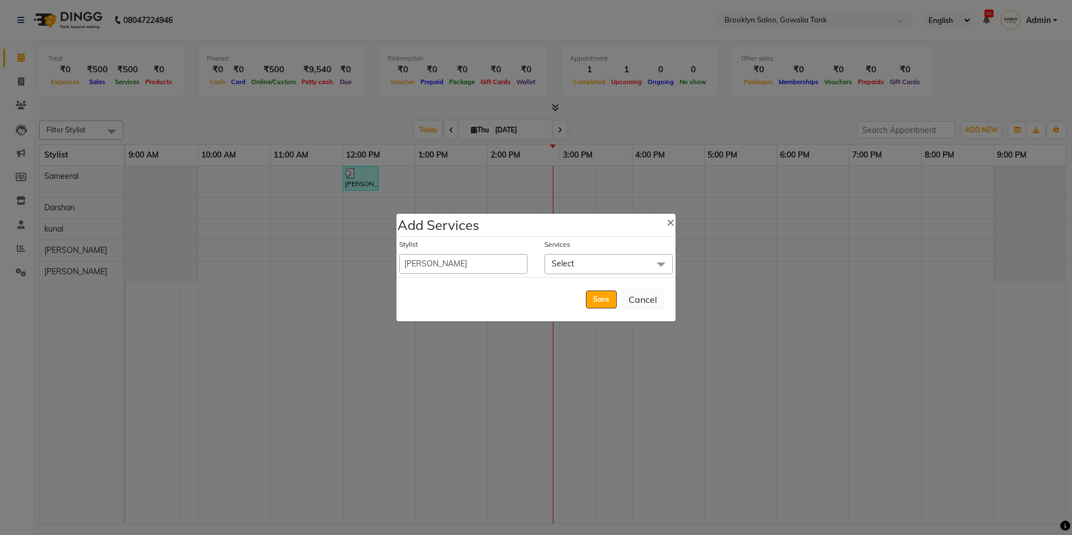
click at [575, 263] on span "Select" at bounding box center [608, 264] width 128 height 20
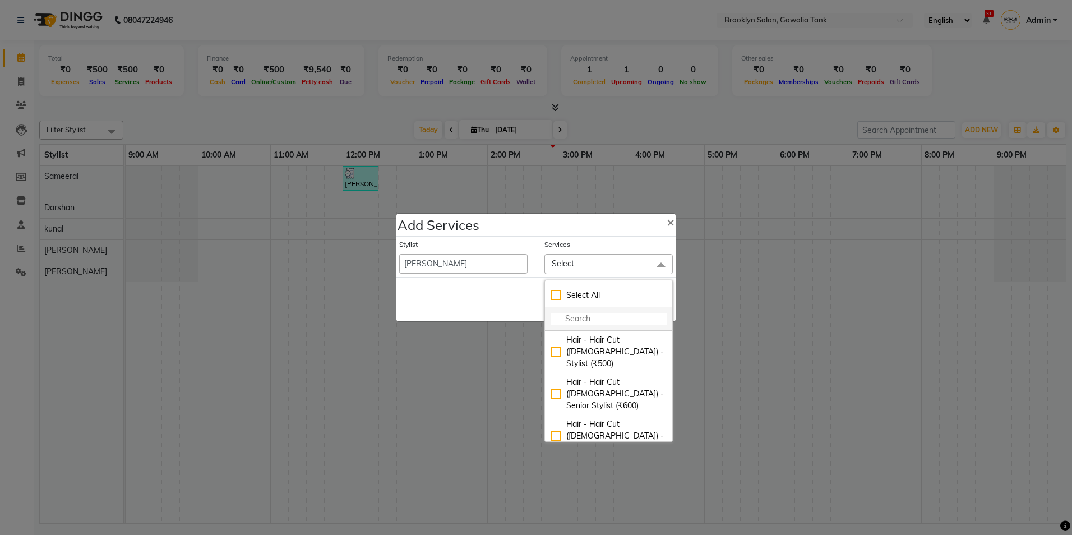
click at [570, 316] on input "multiselect-search" at bounding box center [609, 319] width 116 height 12
type input "face"
click at [557, 429] on div "Massage-face (₹500)" at bounding box center [609, 432] width 116 height 12
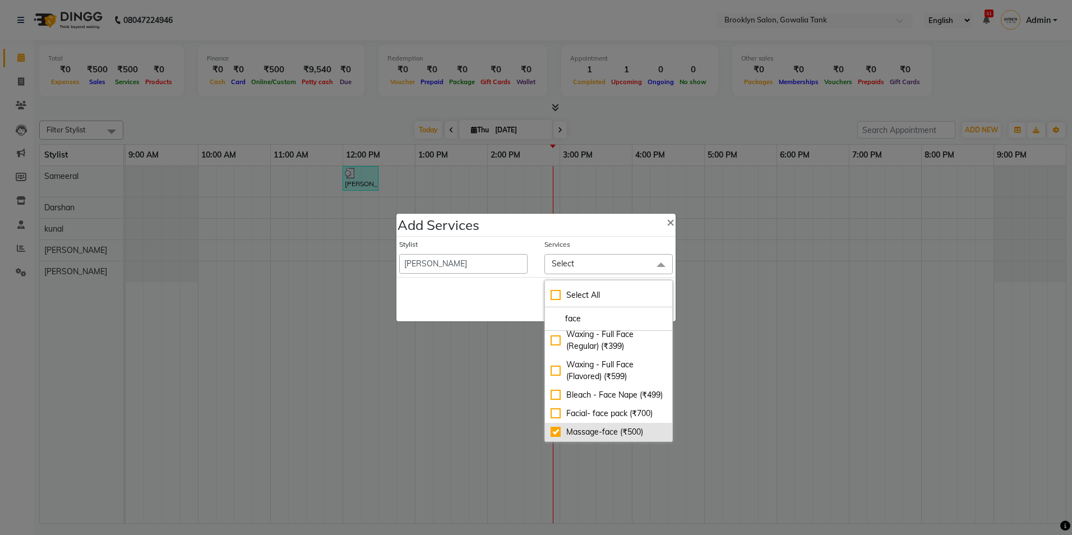
checkbox input "true"
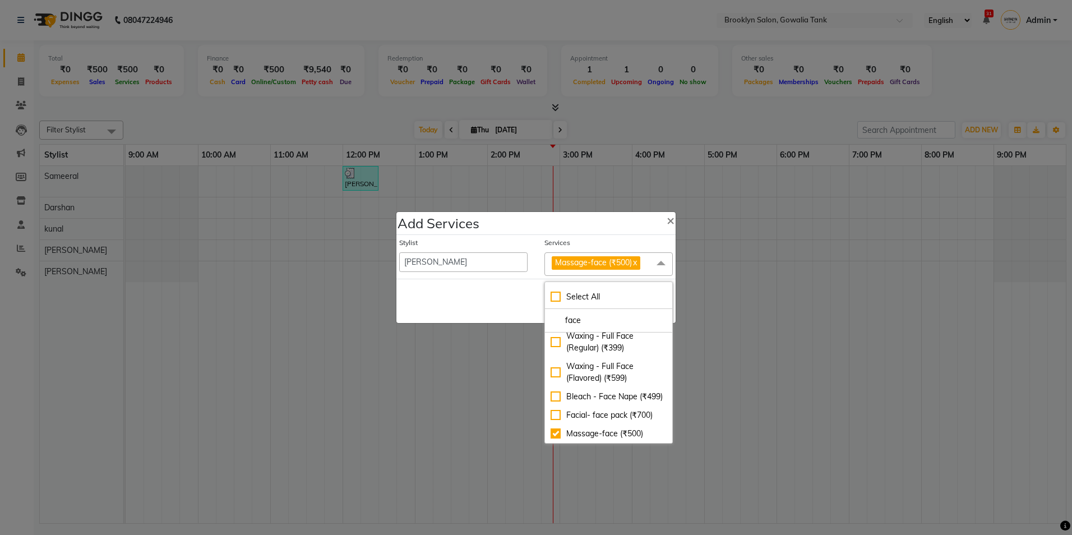
click at [519, 304] on div "Save Cancel" at bounding box center [535, 301] width 279 height 44
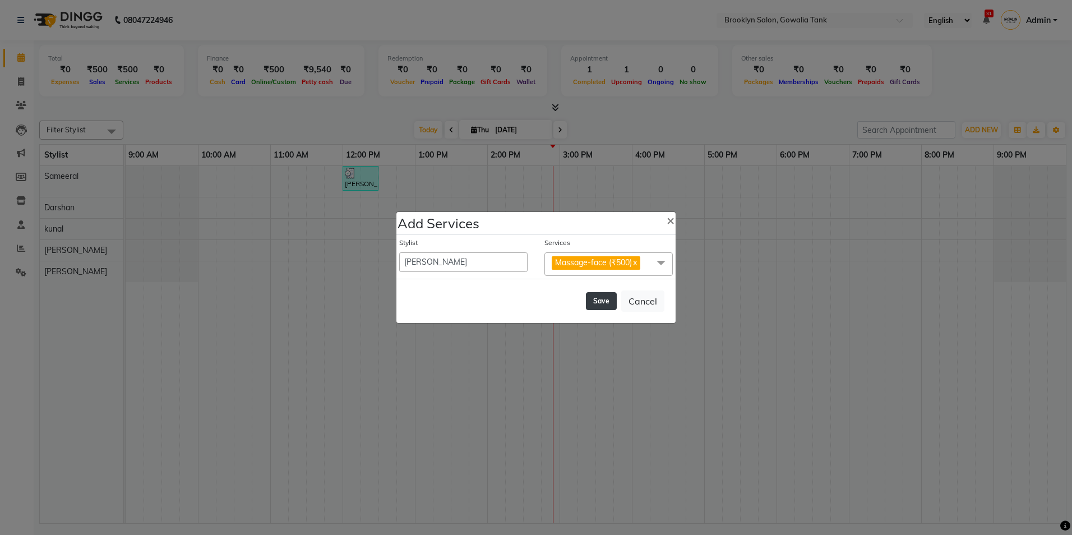
click at [605, 297] on button "Save" at bounding box center [601, 301] width 31 height 18
select select "60365"
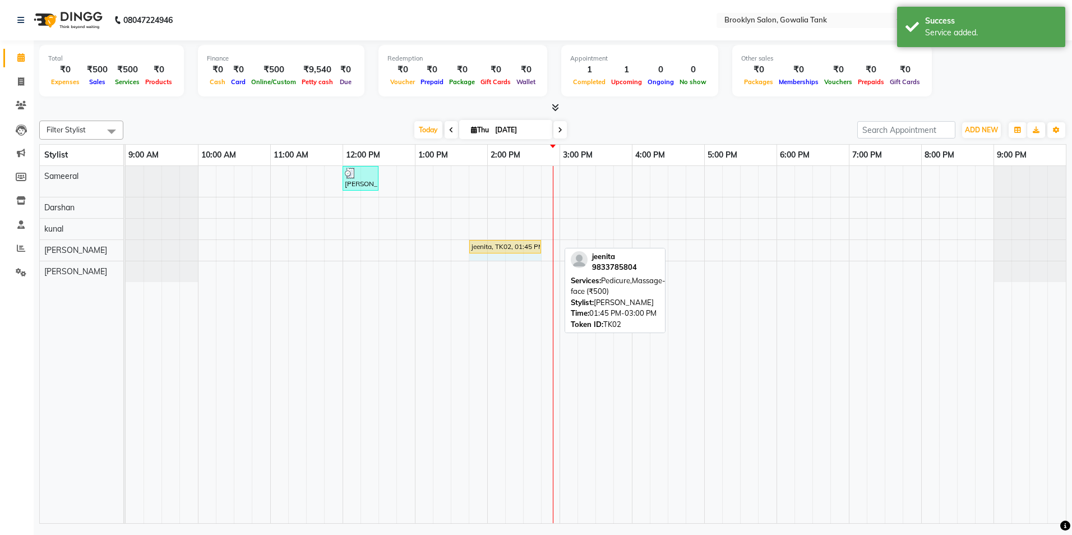
drag, startPoint x: 556, startPoint y: 243, endPoint x: 538, endPoint y: 243, distance: 17.9
click at [126, 243] on div "jeenita, TK02, 01:45 PM-03:00 PM, Pedicure,Massage-face (₹500) jeenita, TK02, 0…" at bounding box center [126, 250] width 0 height 20
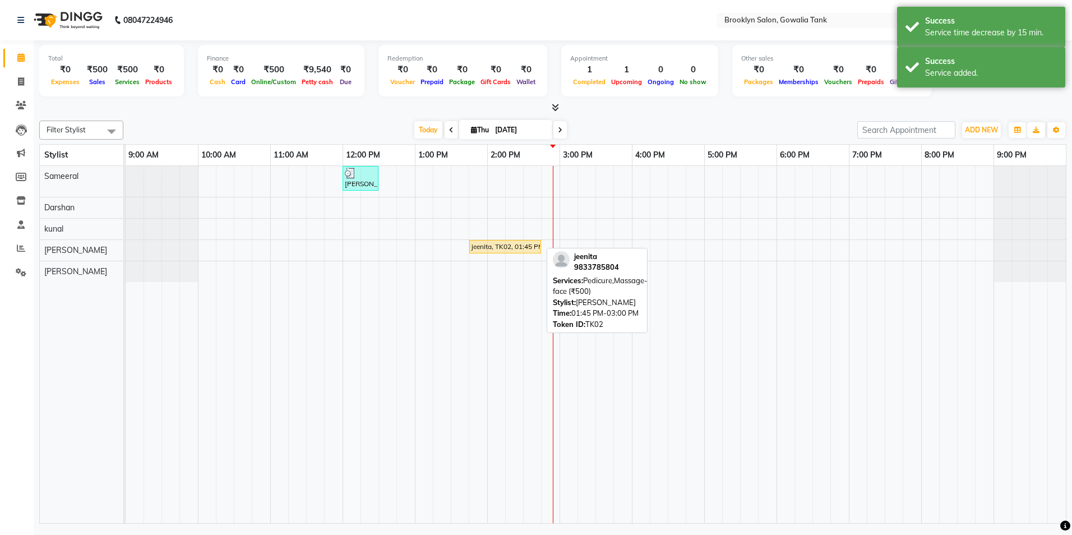
click at [528, 248] on div "jeenita, TK02, 01:45 PM-02:45 PM, Pedicure,Massage-face (₹500)" at bounding box center [505, 247] width 70 height 10
select select "1"
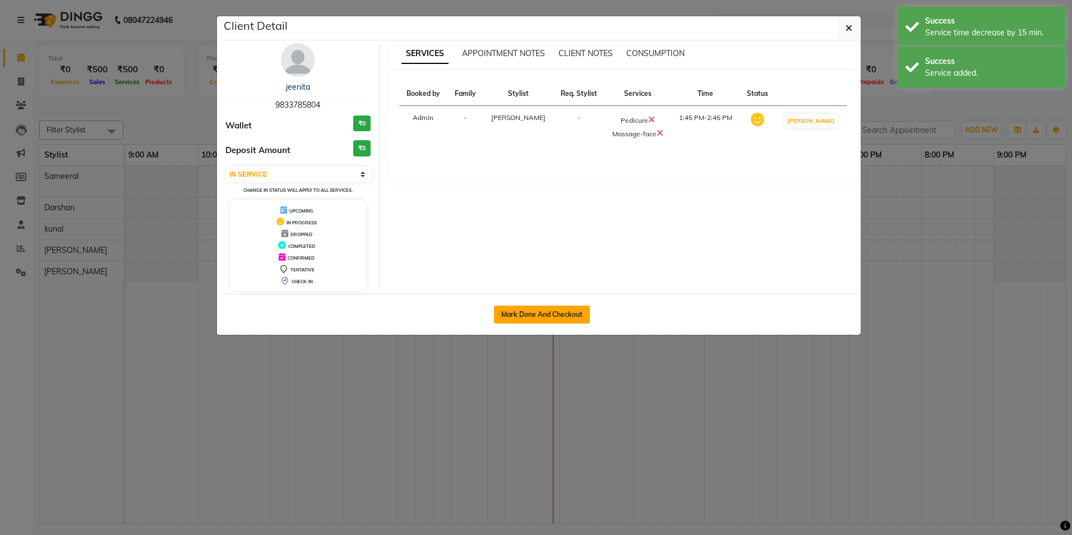
click at [536, 311] on button "Mark Done And Checkout" at bounding box center [542, 315] width 96 height 18
select select "service"
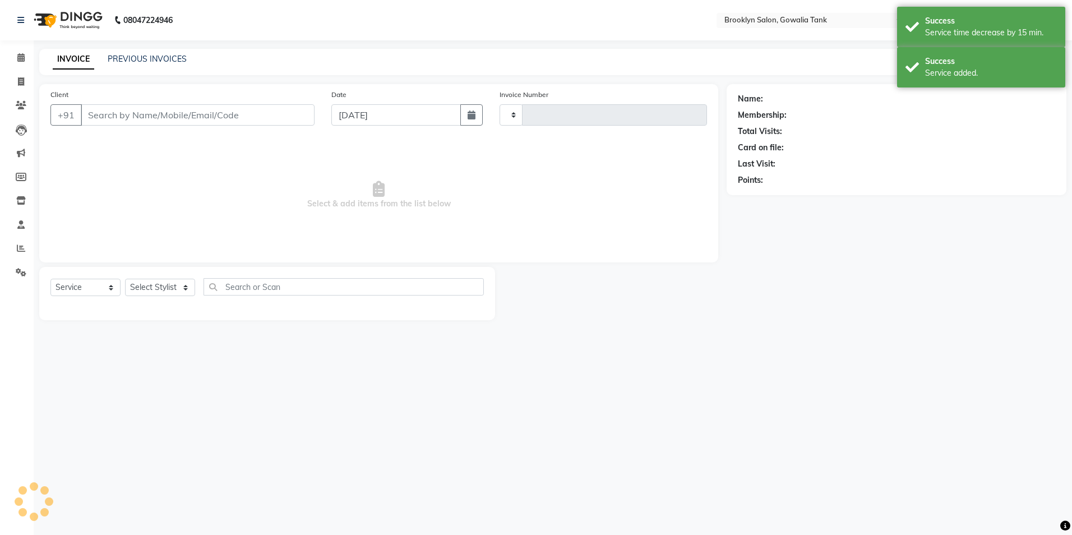
type input "0845"
select select "131"
type input "9833785804"
select select "24048"
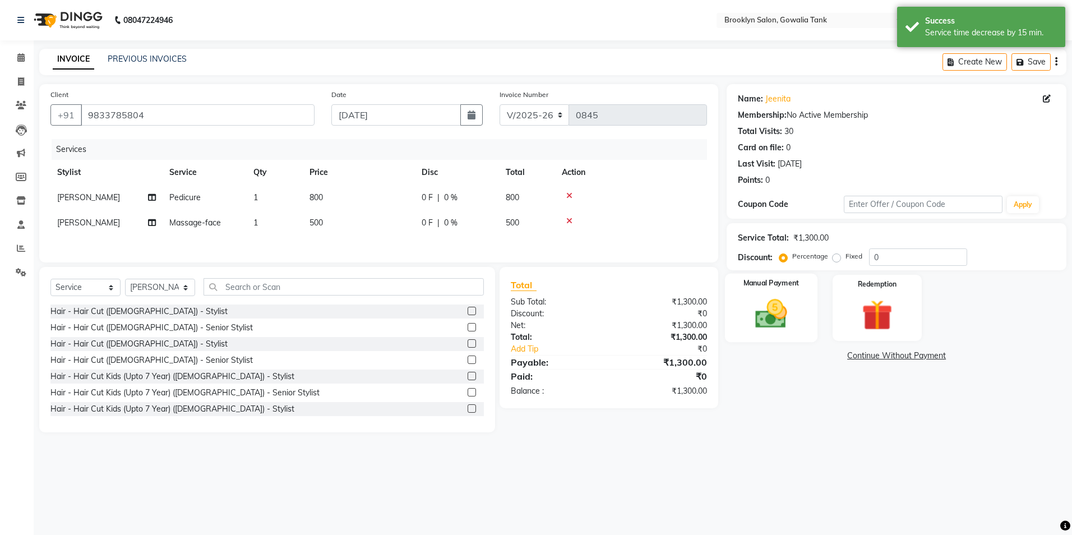
click at [734, 323] on div "Manual Payment" at bounding box center [771, 308] width 92 height 69
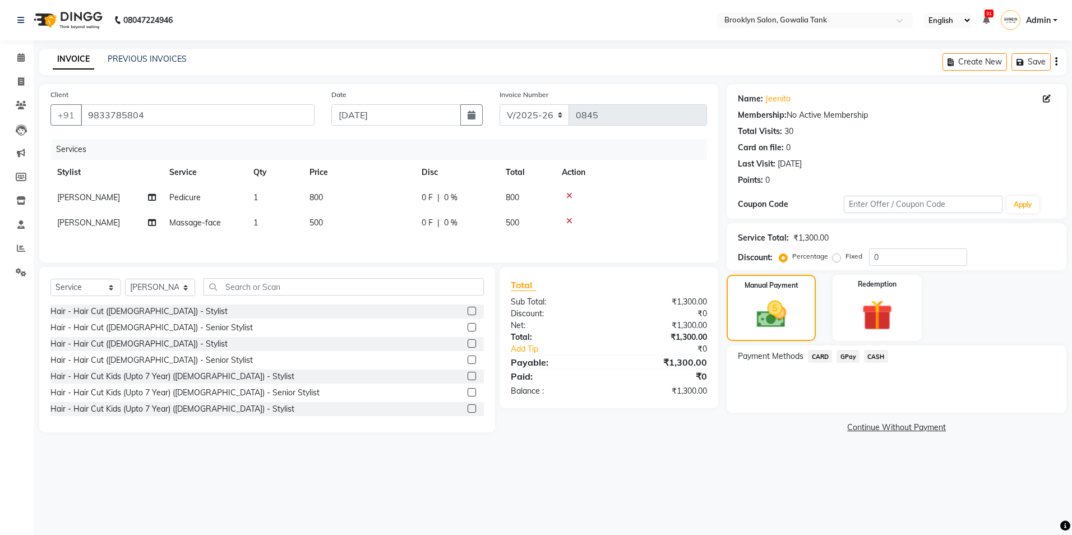
drag, startPoint x: 872, startPoint y: 356, endPoint x: 863, endPoint y: 366, distance: 13.1
click at [871, 359] on span "CASH" at bounding box center [876, 356] width 24 height 13
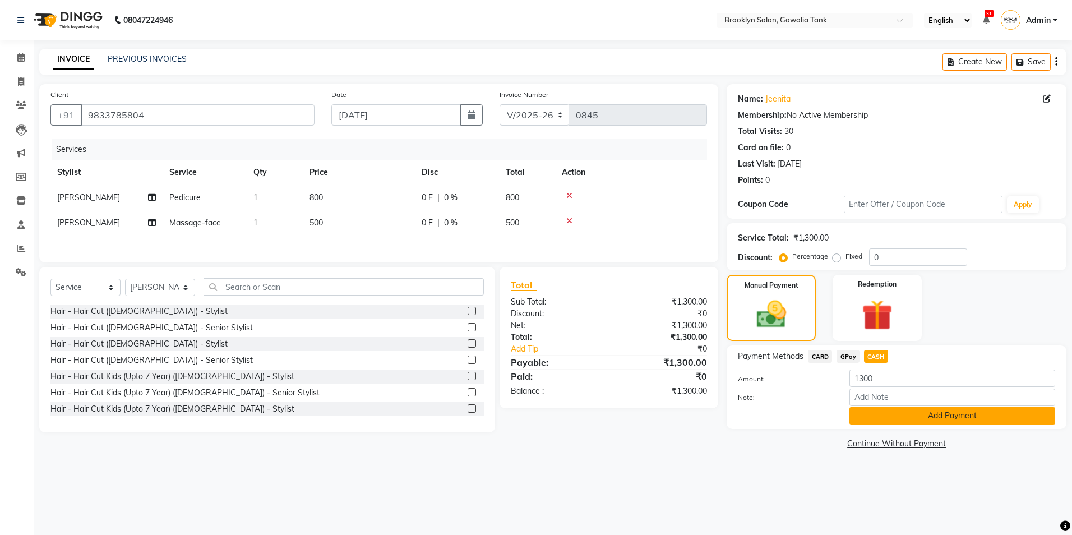
click at [874, 409] on button "Add Payment" at bounding box center [952, 415] width 206 height 17
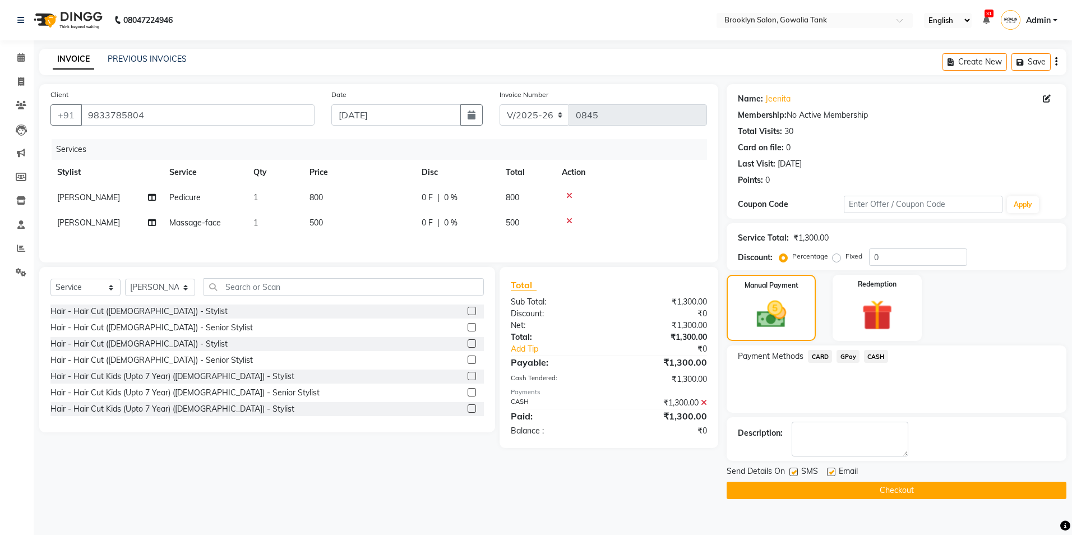
click at [885, 491] on button "Checkout" at bounding box center [897, 490] width 340 height 17
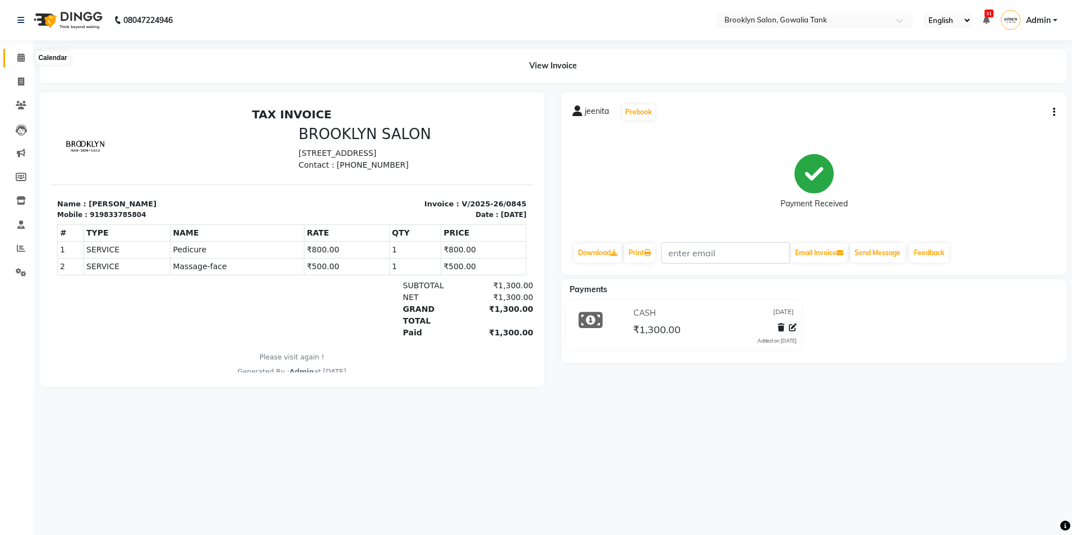
click at [21, 58] on icon at bounding box center [20, 57] width 7 height 8
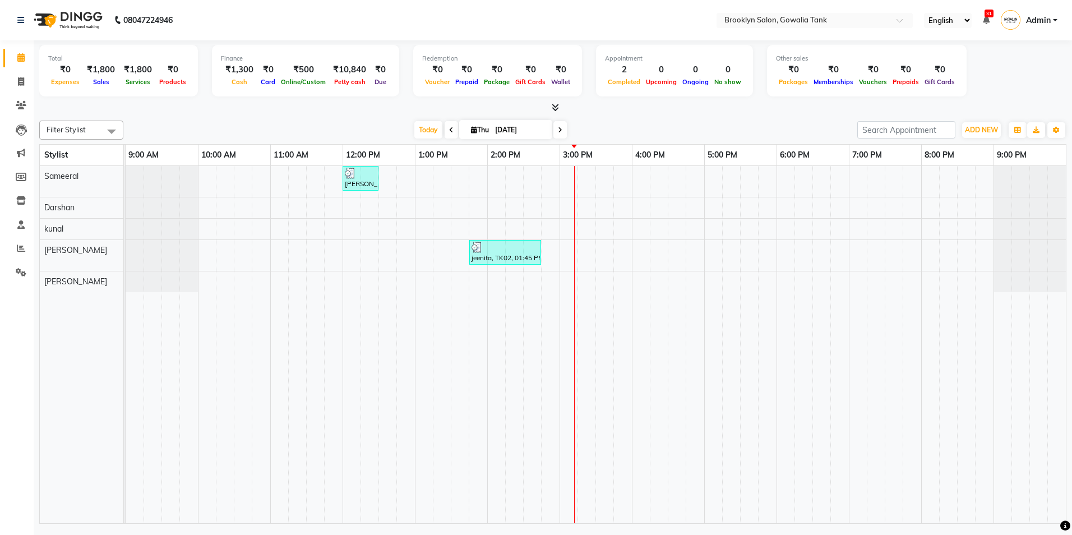
click at [554, 108] on icon at bounding box center [555, 107] width 7 height 8
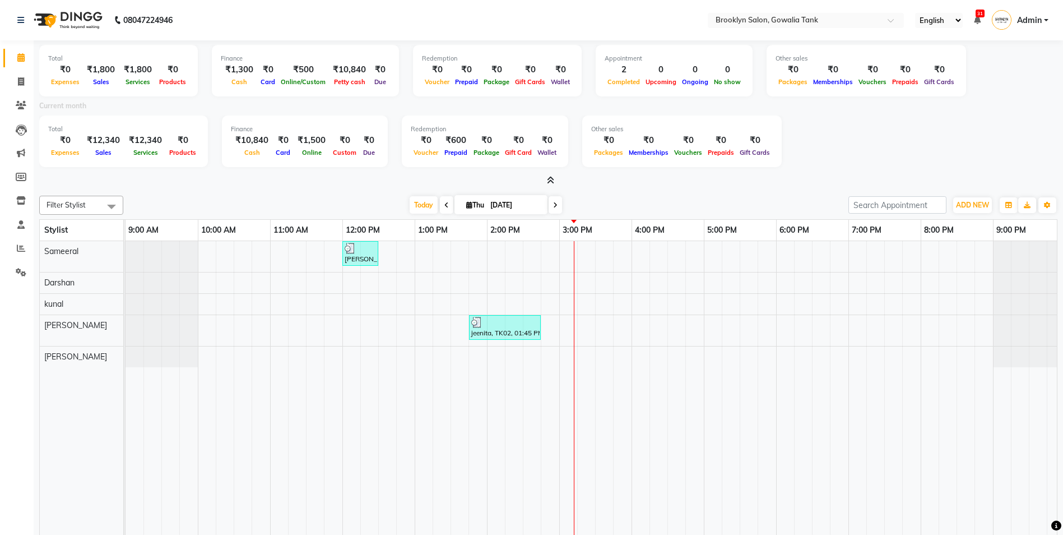
click at [552, 182] on icon at bounding box center [550, 180] width 7 height 8
